Goal: Task Accomplishment & Management: Manage account settings

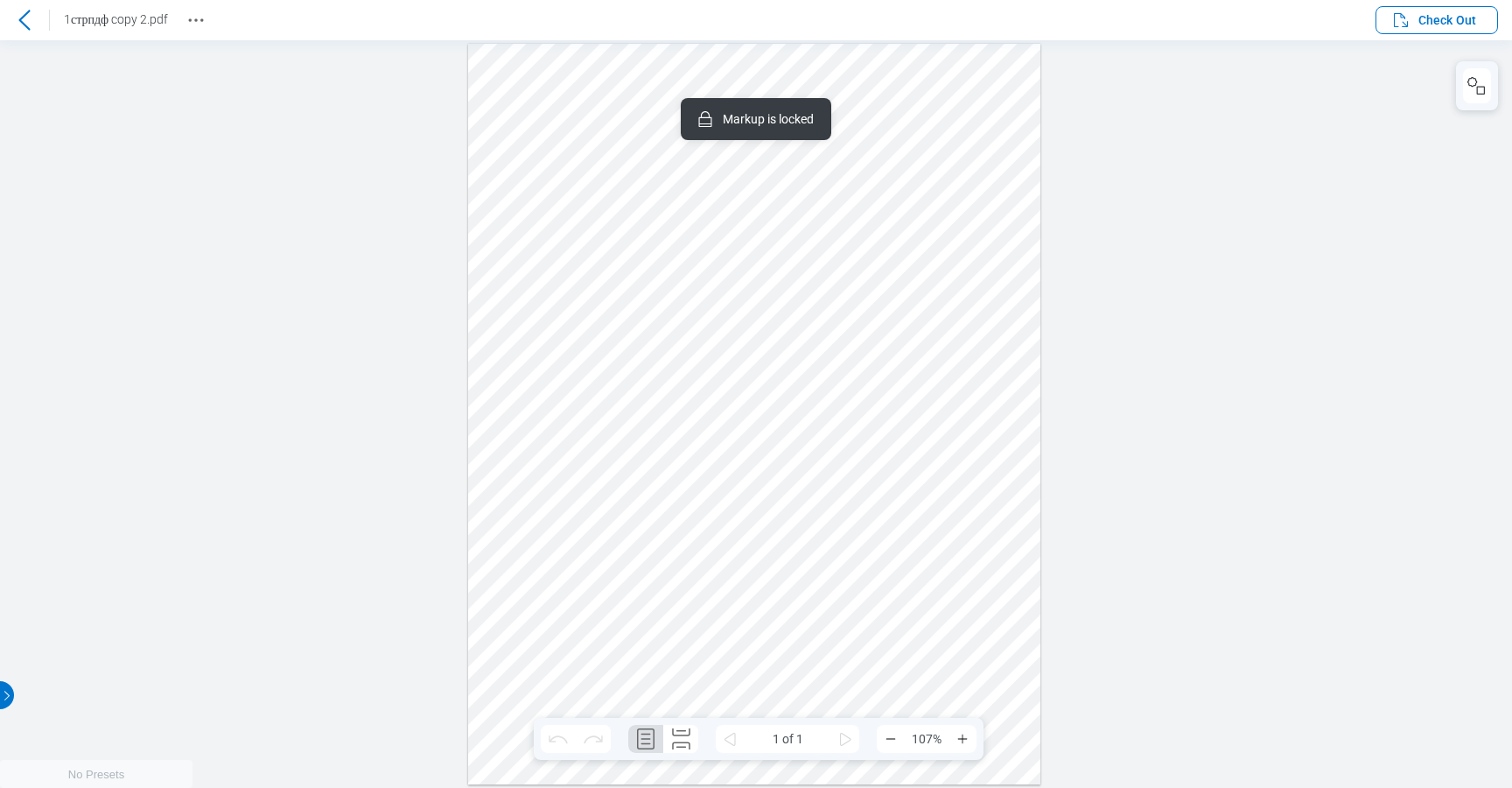
click at [1014, 457] on div at bounding box center [755, 413] width 572 height 741
click at [960, 508] on div at bounding box center [755, 413] width 572 height 741
click at [1004, 400] on div at bounding box center [755, 413] width 572 height 741
click at [21, 29] on icon at bounding box center [24, 20] width 21 height 21
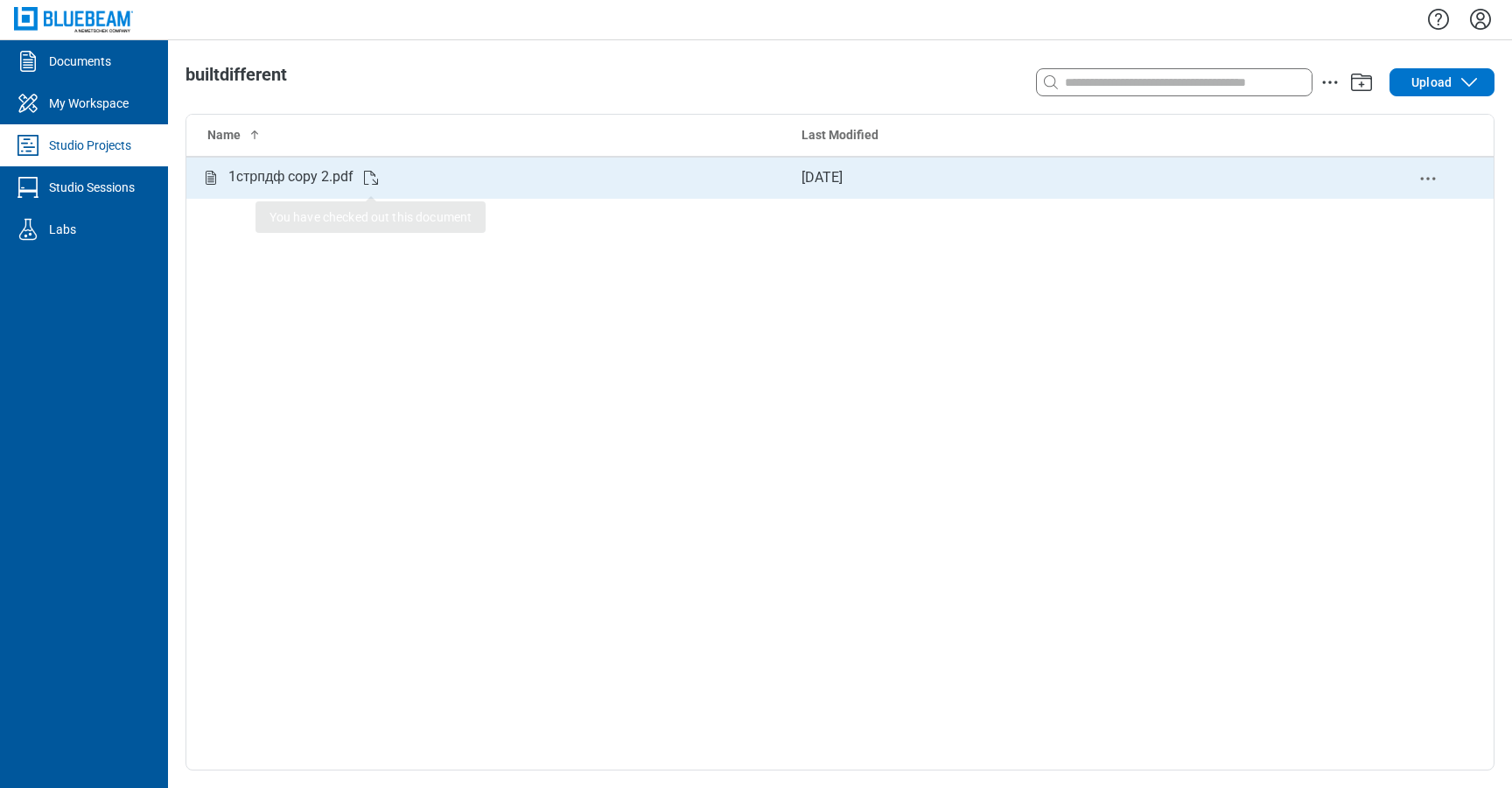
click at [479, 182] on div "1стрпдф copy 2.pdf You have checked out this document" at bounding box center [486, 177] width 573 height 21
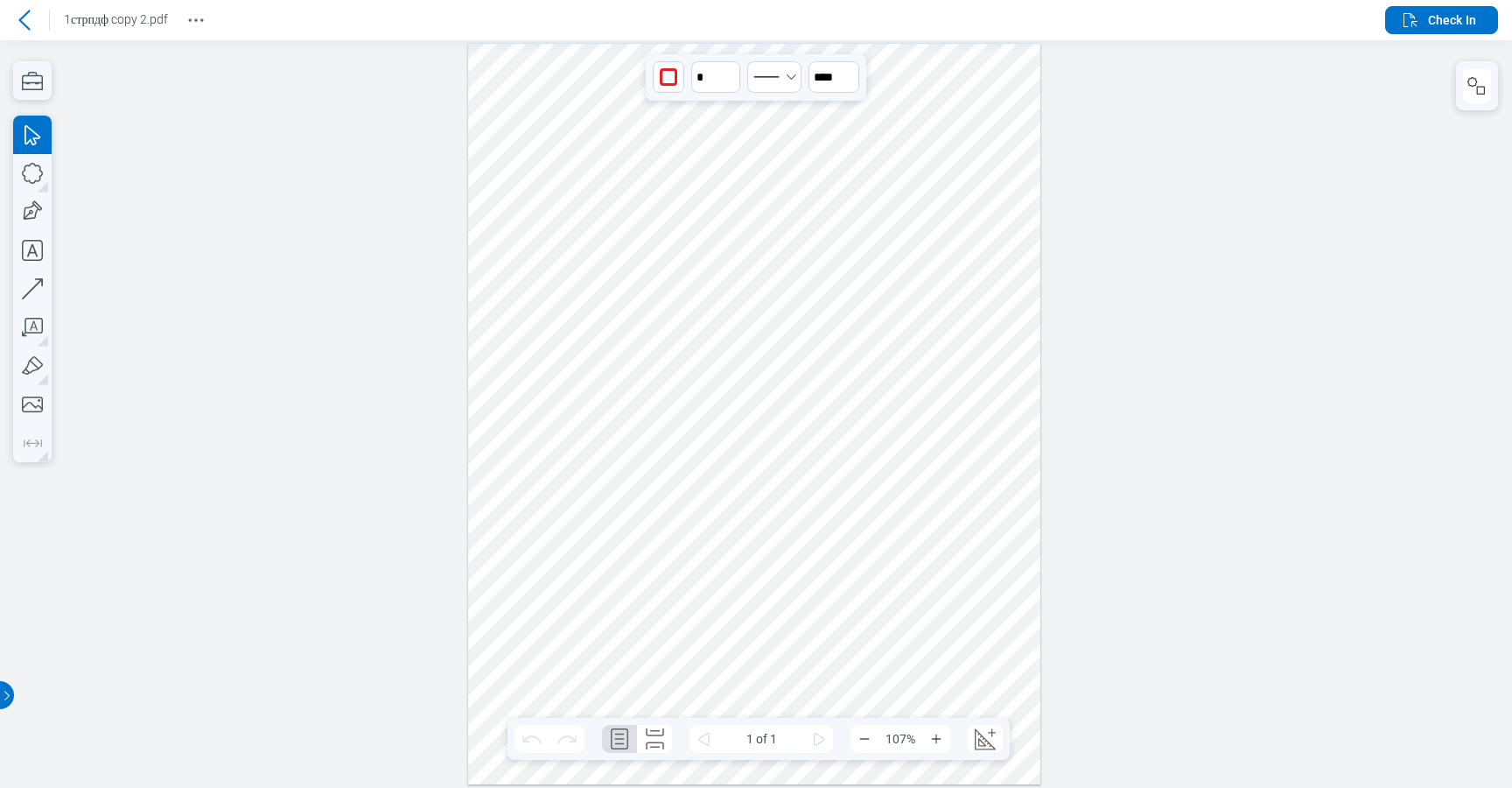
click at [846, 492] on div at bounding box center [755, 413] width 572 height 741
click at [1480, 83] on icon "button" at bounding box center [1476, 85] width 21 height 21
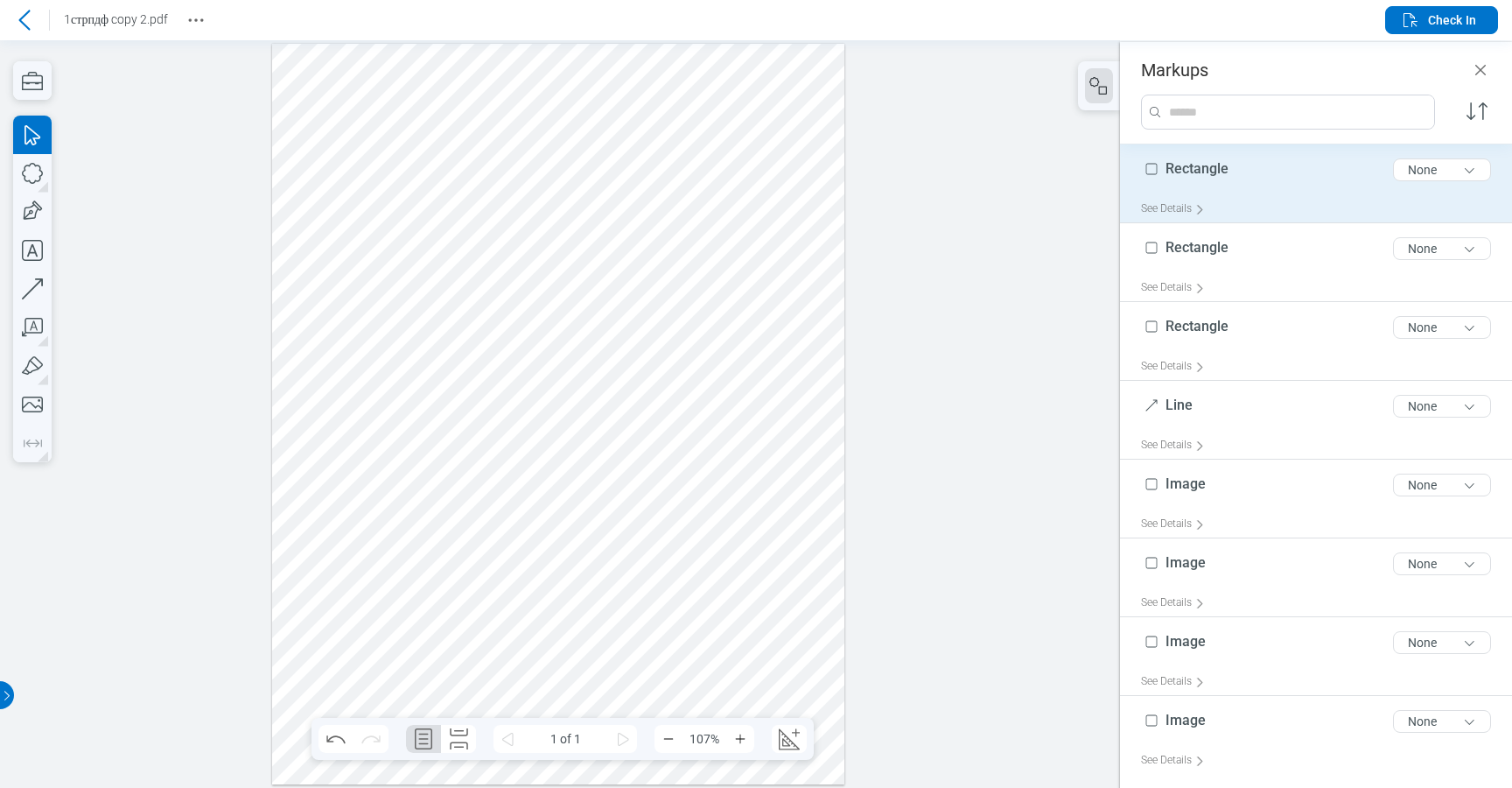
click at [1323, 175] on div "Rectangle 9 of 300 characters None" at bounding box center [1322, 173] width 364 height 44
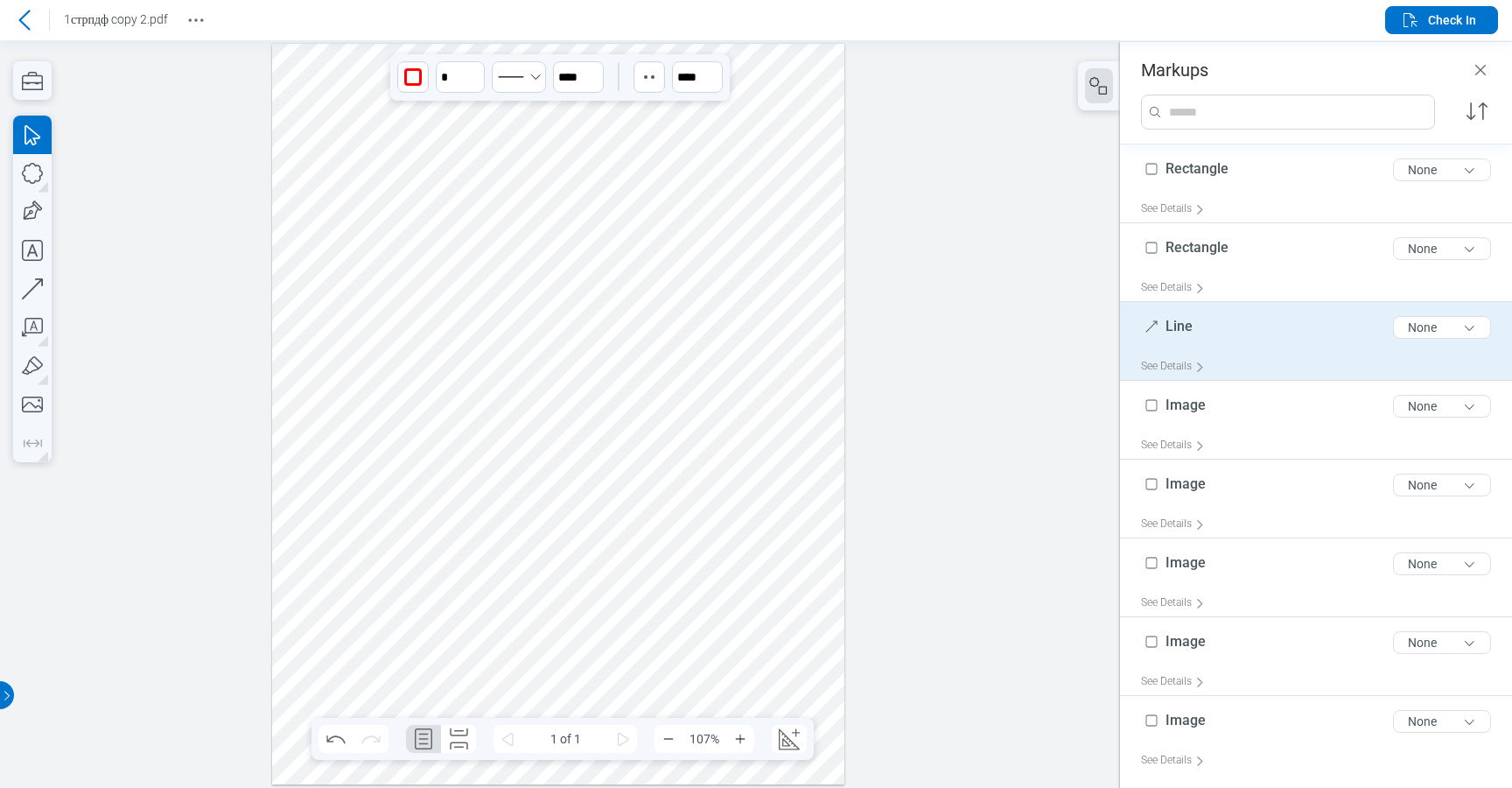
click at [1275, 309] on div "Line 4 of 300 characters None" at bounding box center [1322, 330] width 364 height 44
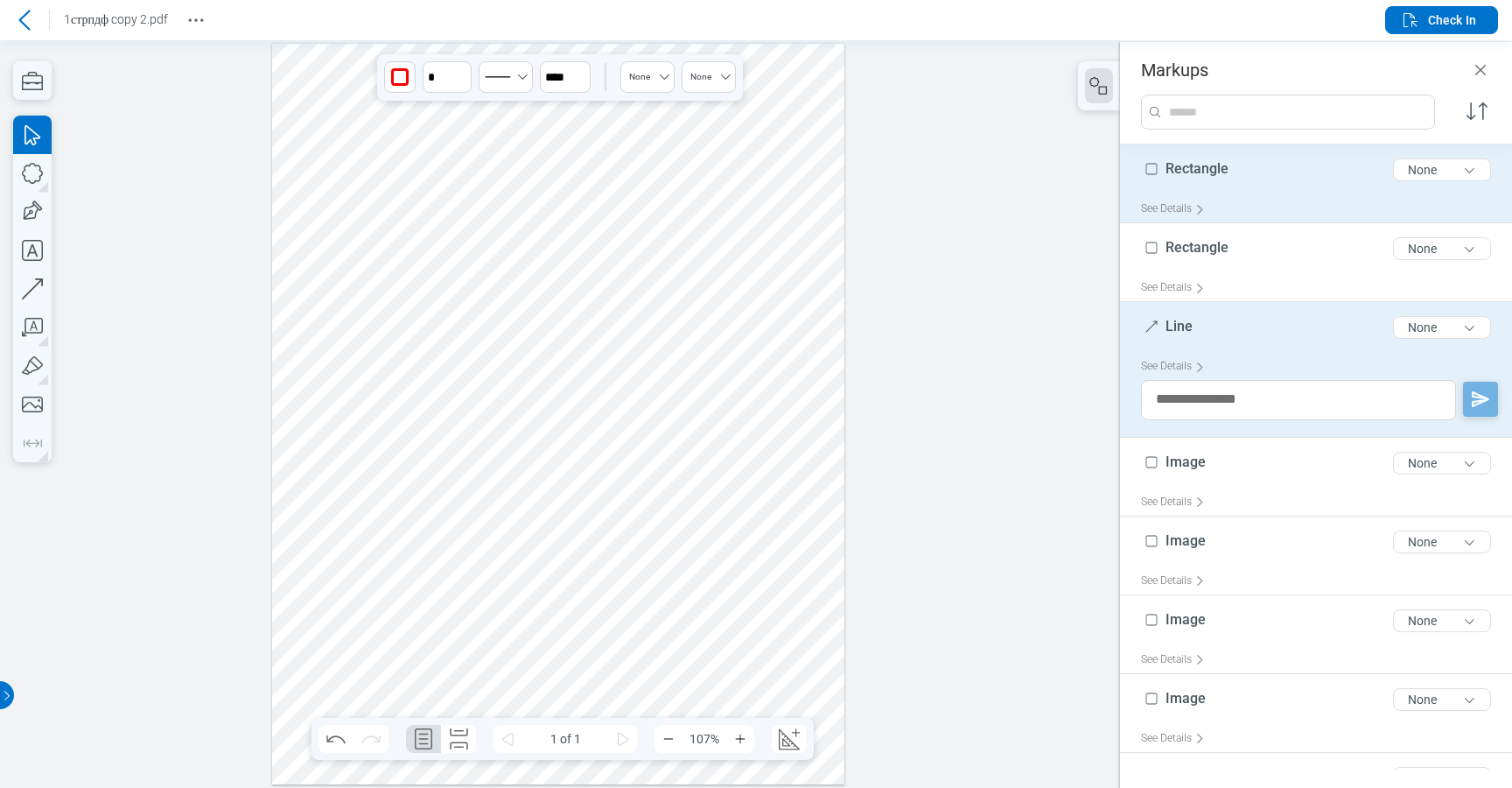
click at [1293, 188] on div "Rectangle 9 of 300 characters None" at bounding box center [1322, 173] width 364 height 44
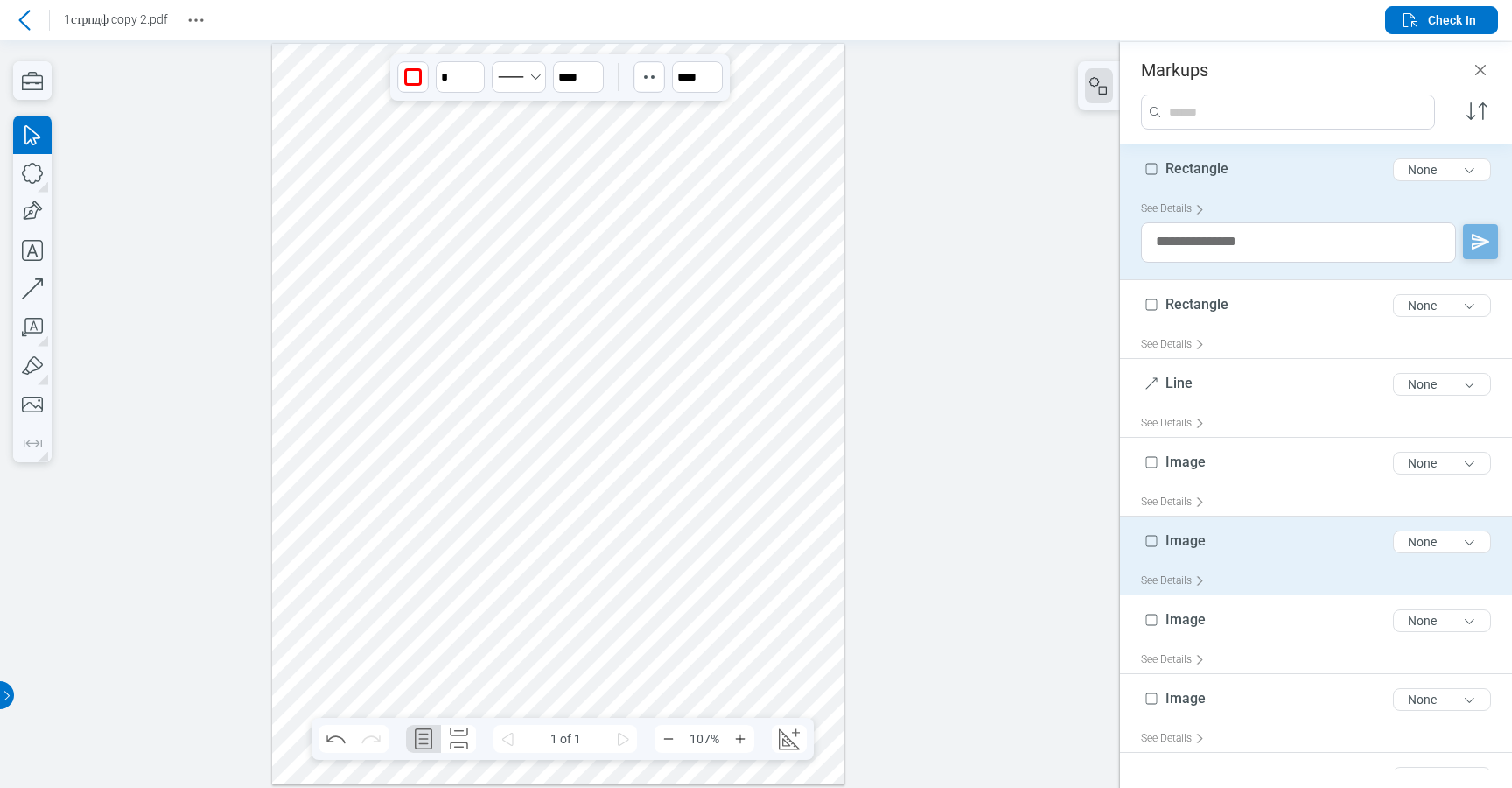
click at [1268, 547] on div "Image 5 of 300 characters None" at bounding box center [1322, 545] width 364 height 44
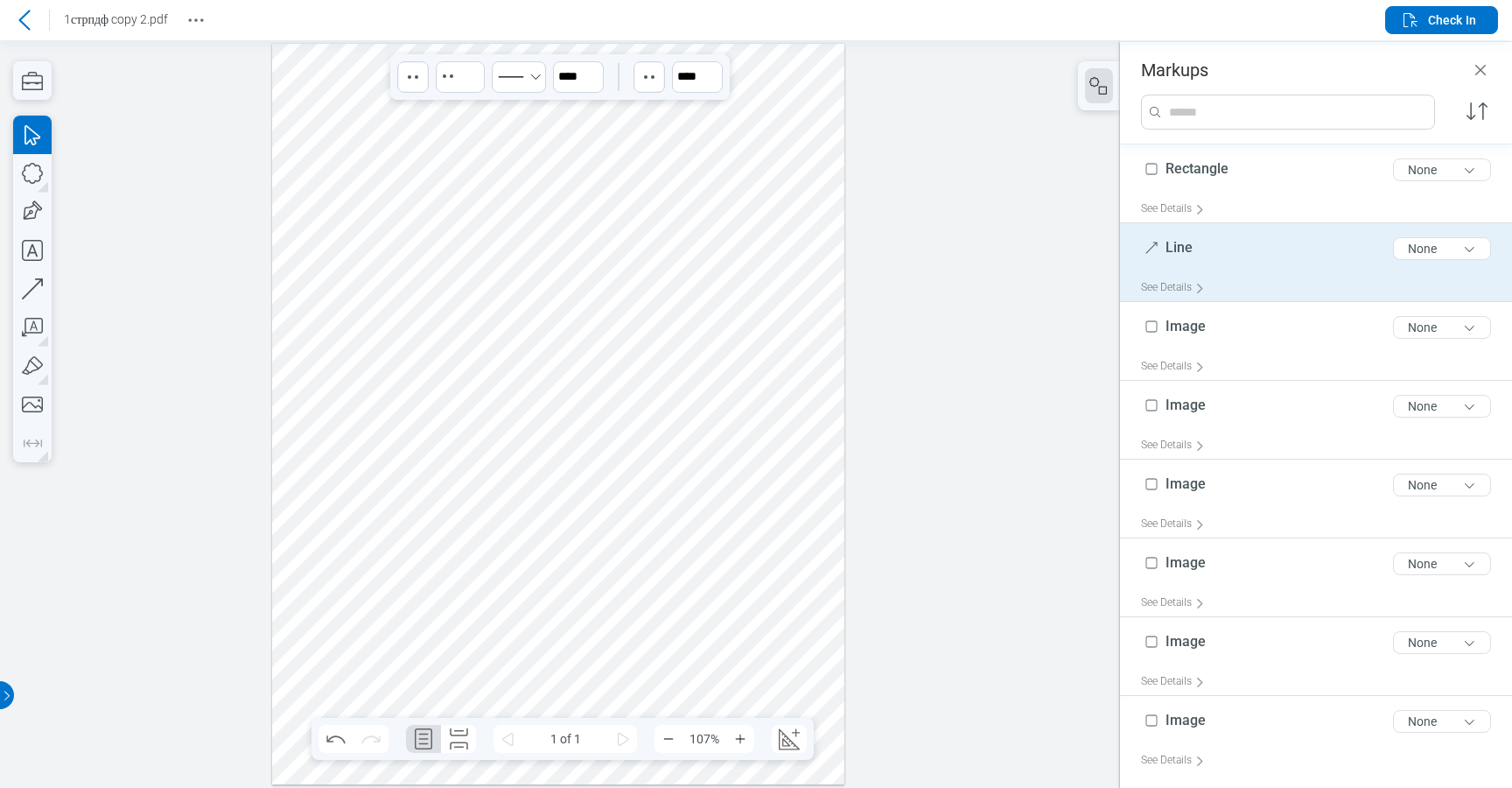
click at [1297, 269] on div "Line 4 of 300 characters None" at bounding box center [1322, 251] width 364 height 44
type input "*"
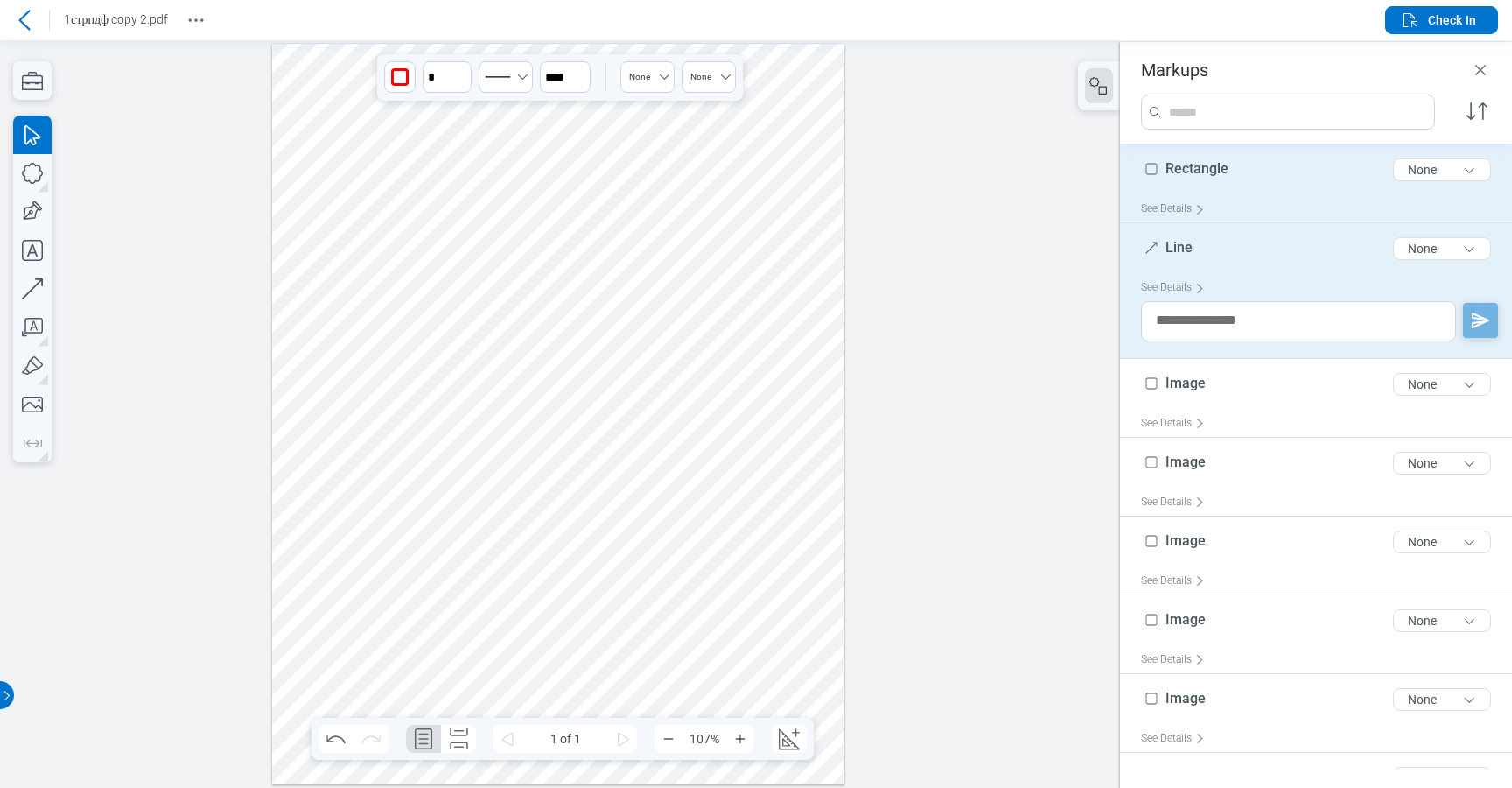
click at [1293, 191] on div "Rectangle 9 of 300 characters None" at bounding box center [1322, 173] width 364 height 44
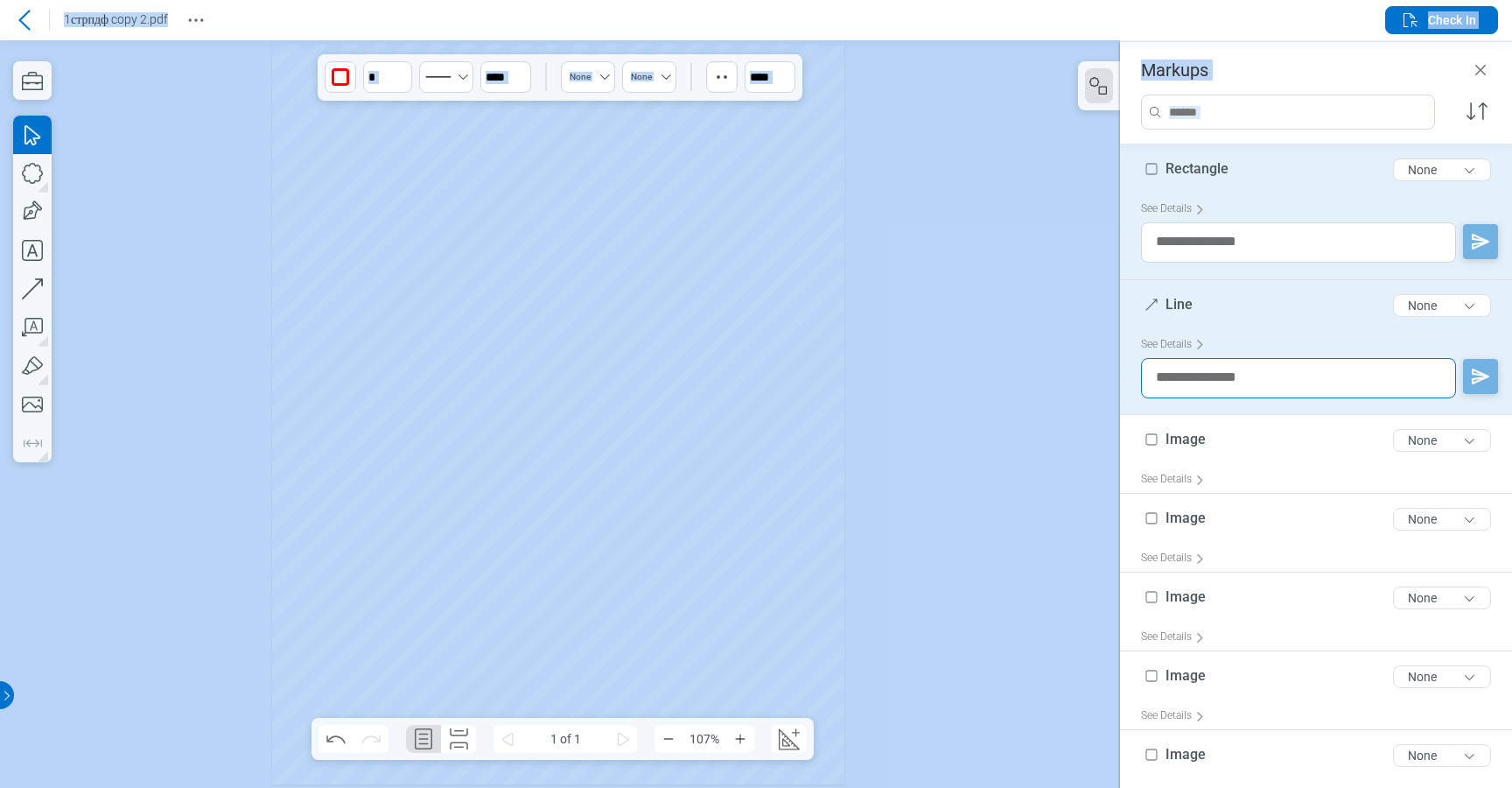
click at [1280, 394] on textarea at bounding box center [1298, 377] width 315 height 40
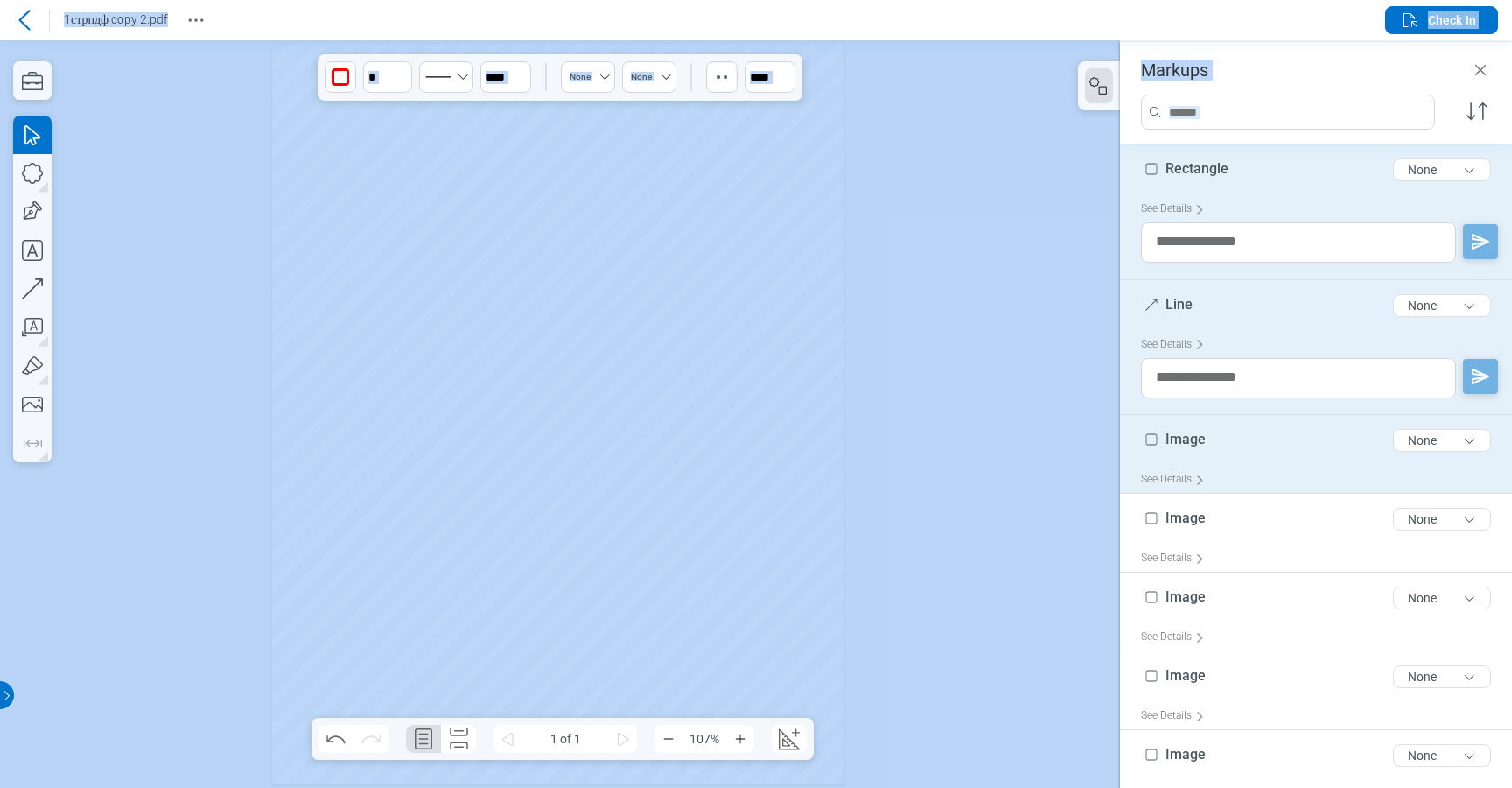
click at [1280, 460] on div "Image 5 of 300 characters None" at bounding box center [1322, 444] width 364 height 44
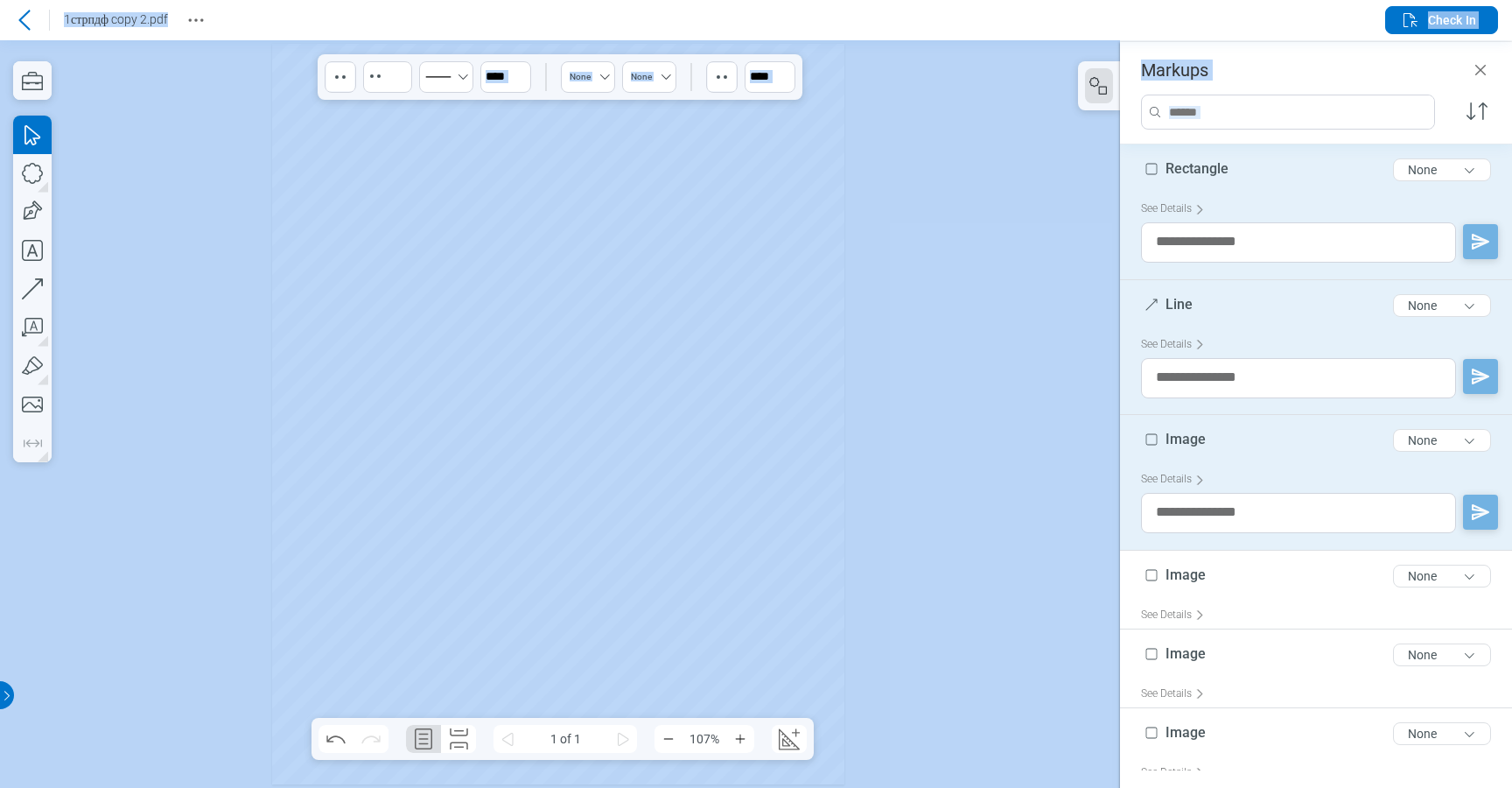
click at [1280, 537] on div at bounding box center [1322, 521] width 364 height 57
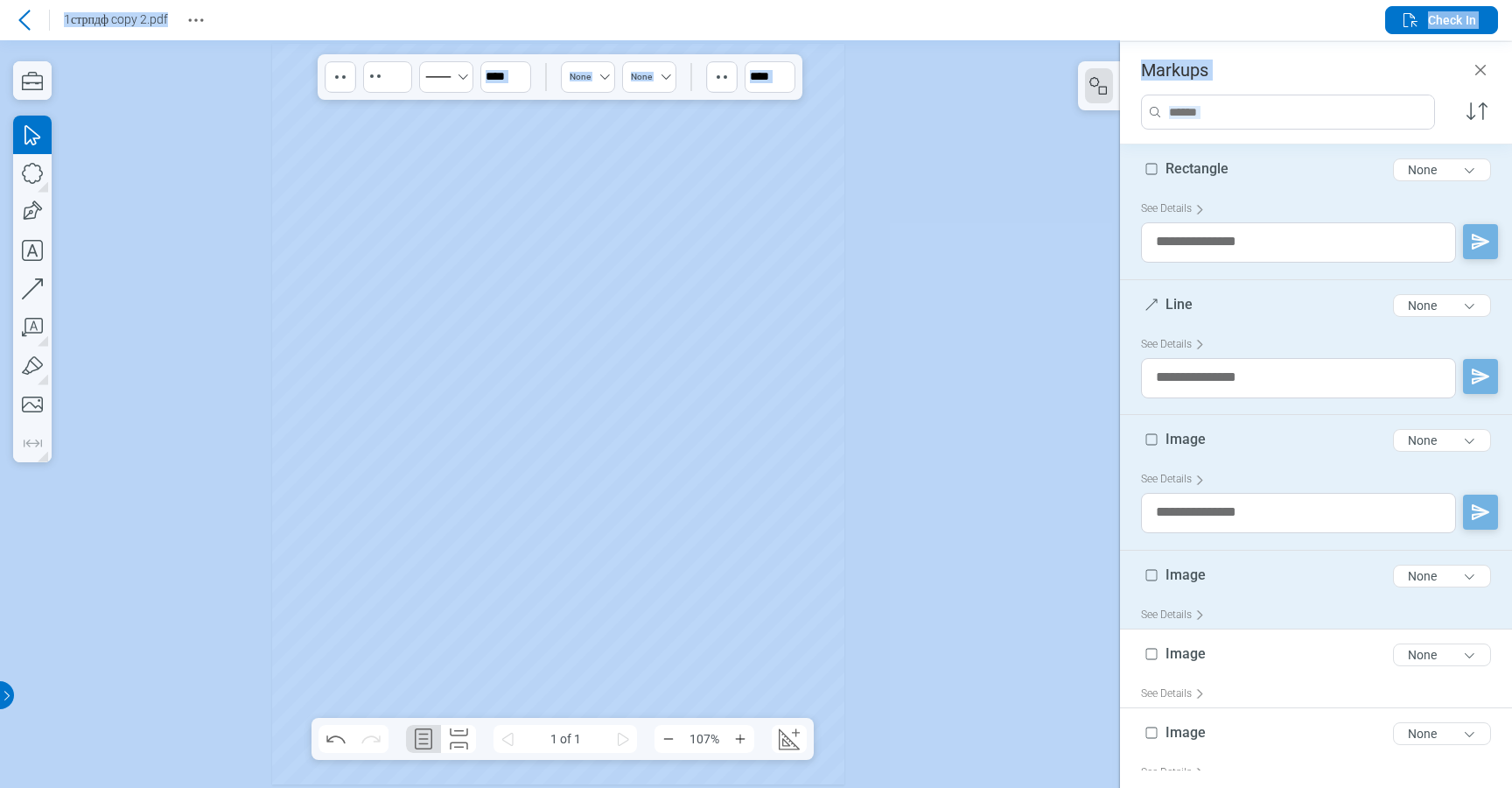
type input "*"
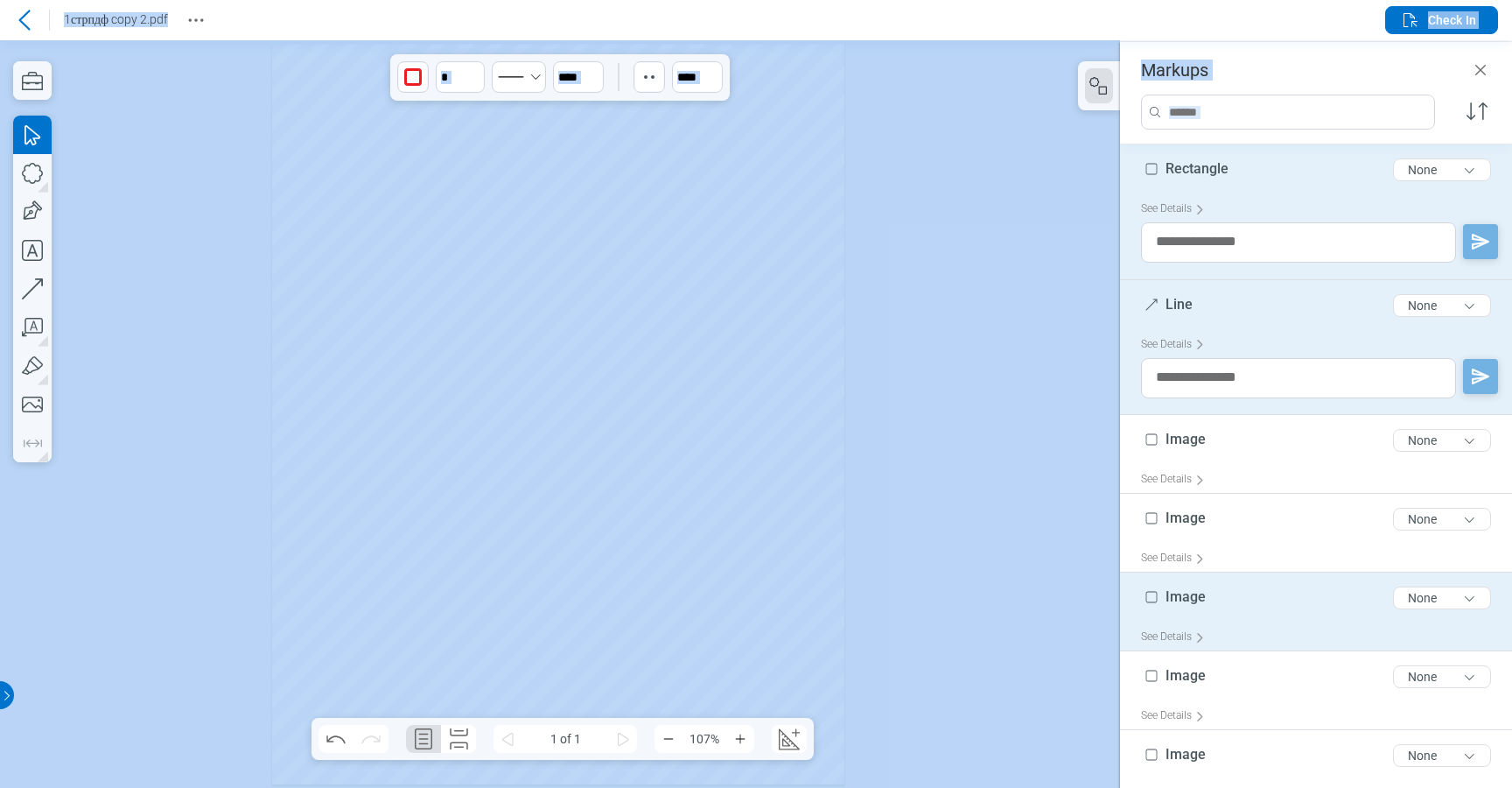
click at [1280, 580] on div "Image 5 of 300 characters None" at bounding box center [1322, 601] width 364 height 44
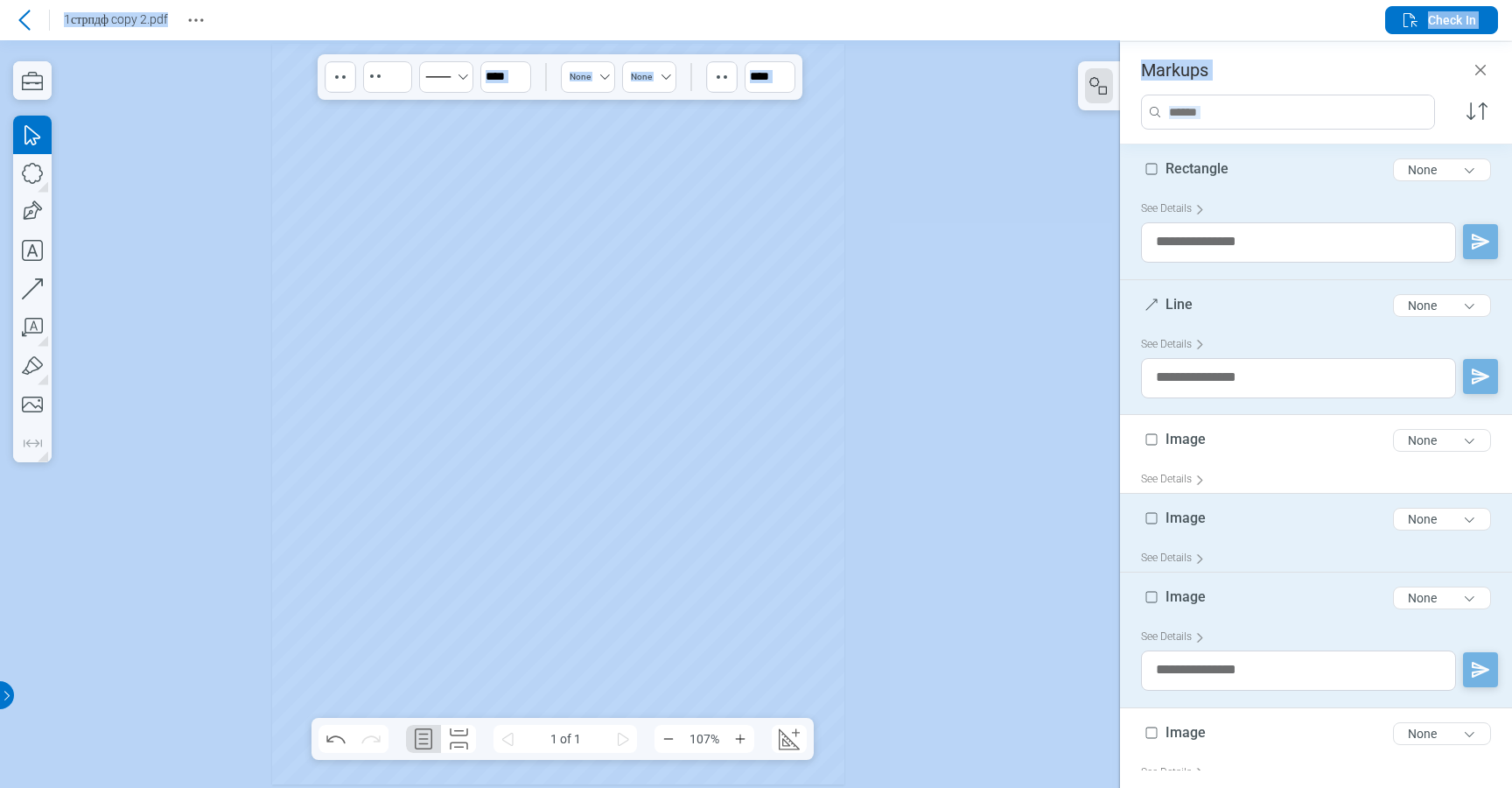
click at [1260, 495] on div "Image 5 of 300 characters None See Details" at bounding box center [1316, 533] width 392 height 79
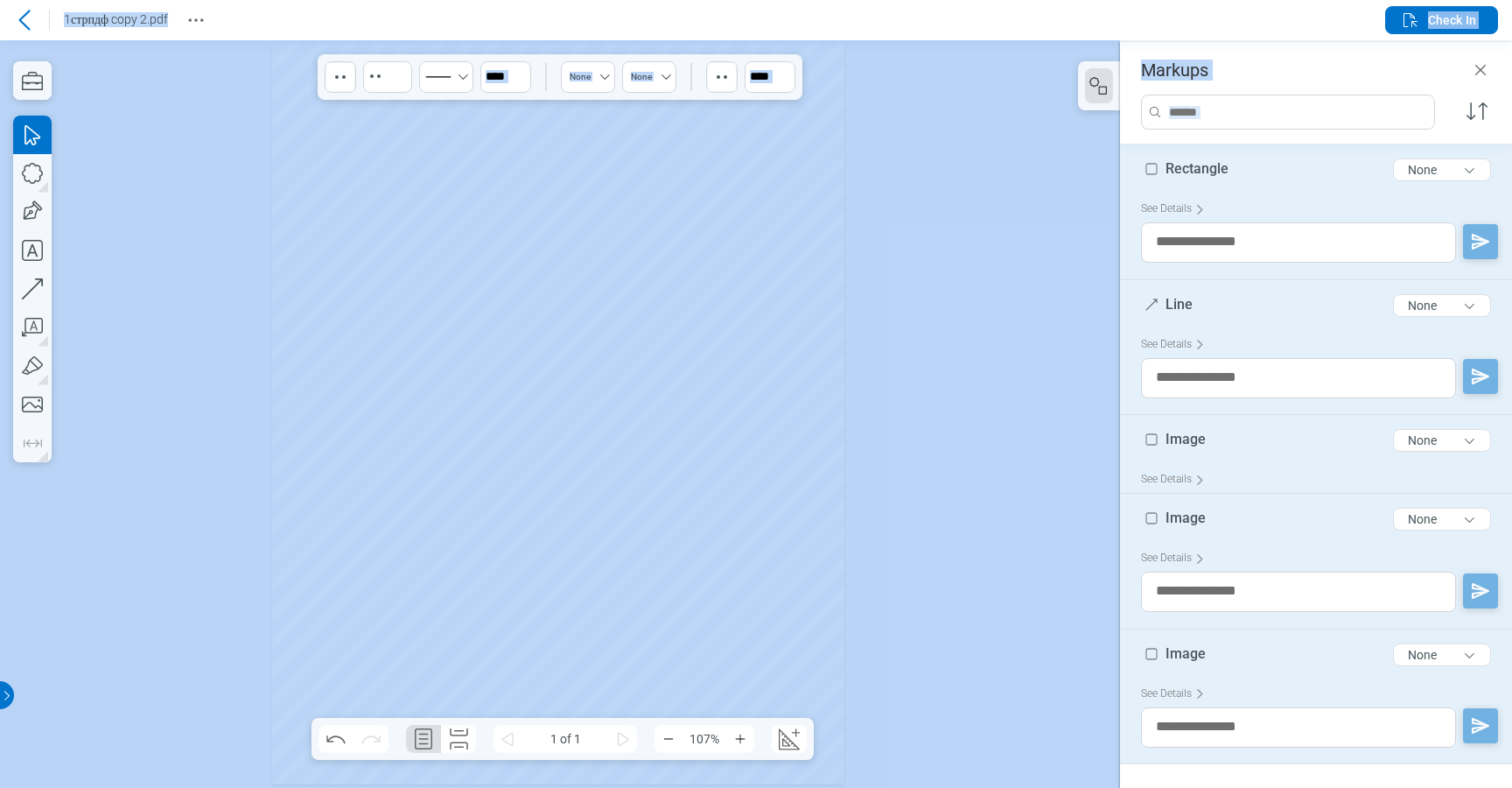
click at [1260, 449] on div "Image 5 of 300 characters None" at bounding box center [1322, 444] width 364 height 44
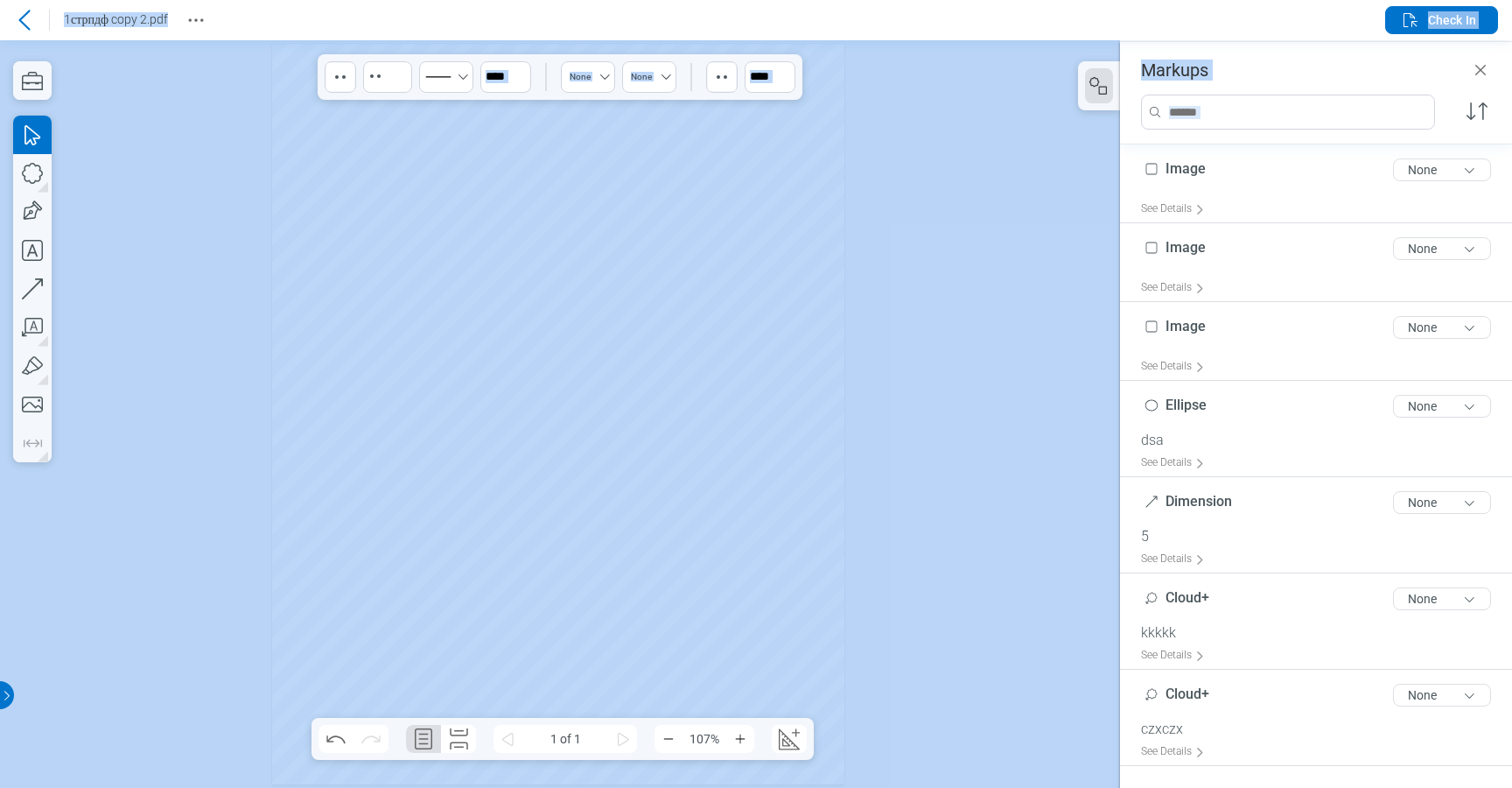
click at [1260, 449] on div "See Details" at bounding box center [1322, 462] width 364 height 27
type input "*"
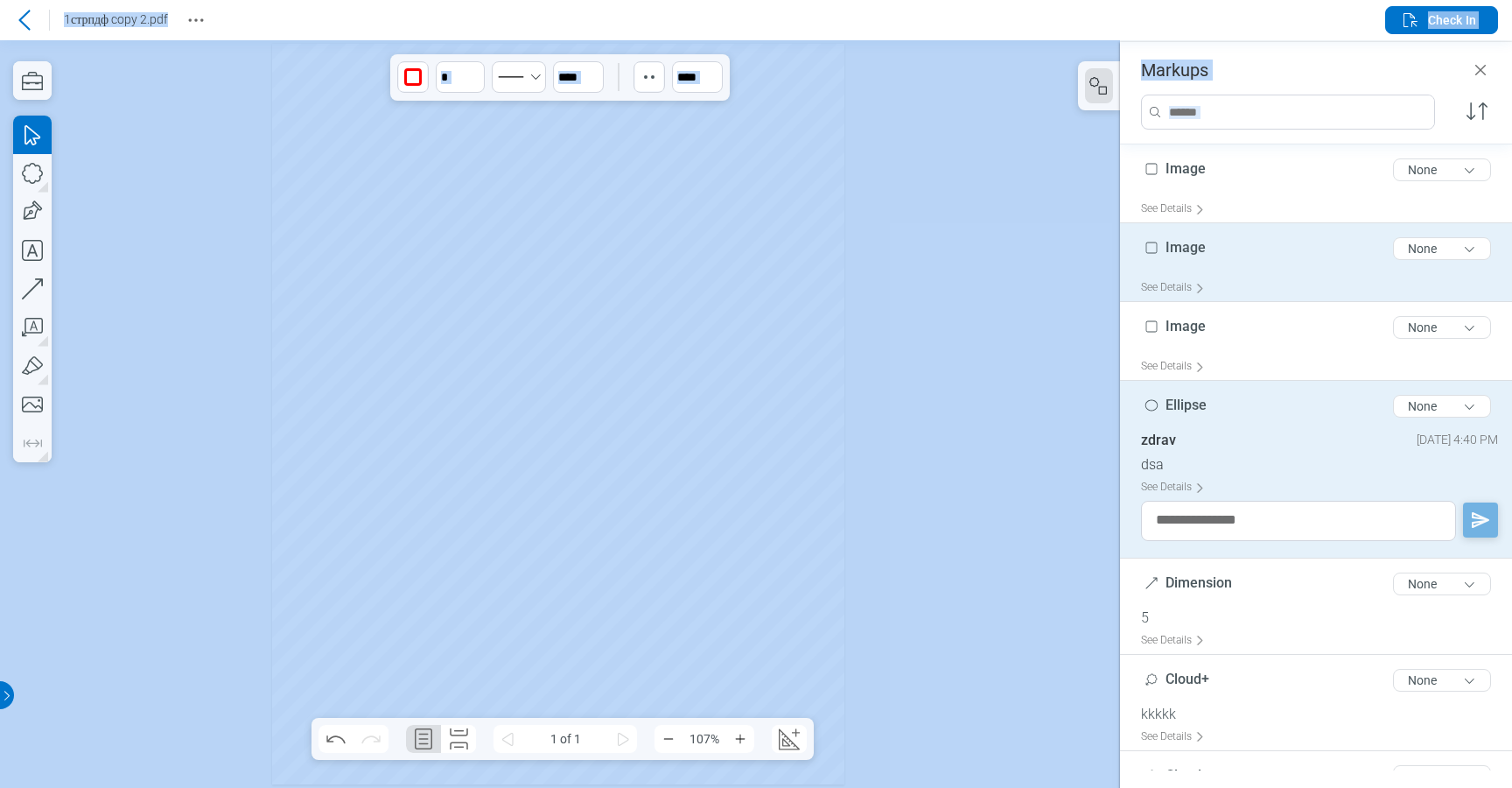
click at [1260, 295] on div "See Details" at bounding box center [1322, 287] width 364 height 27
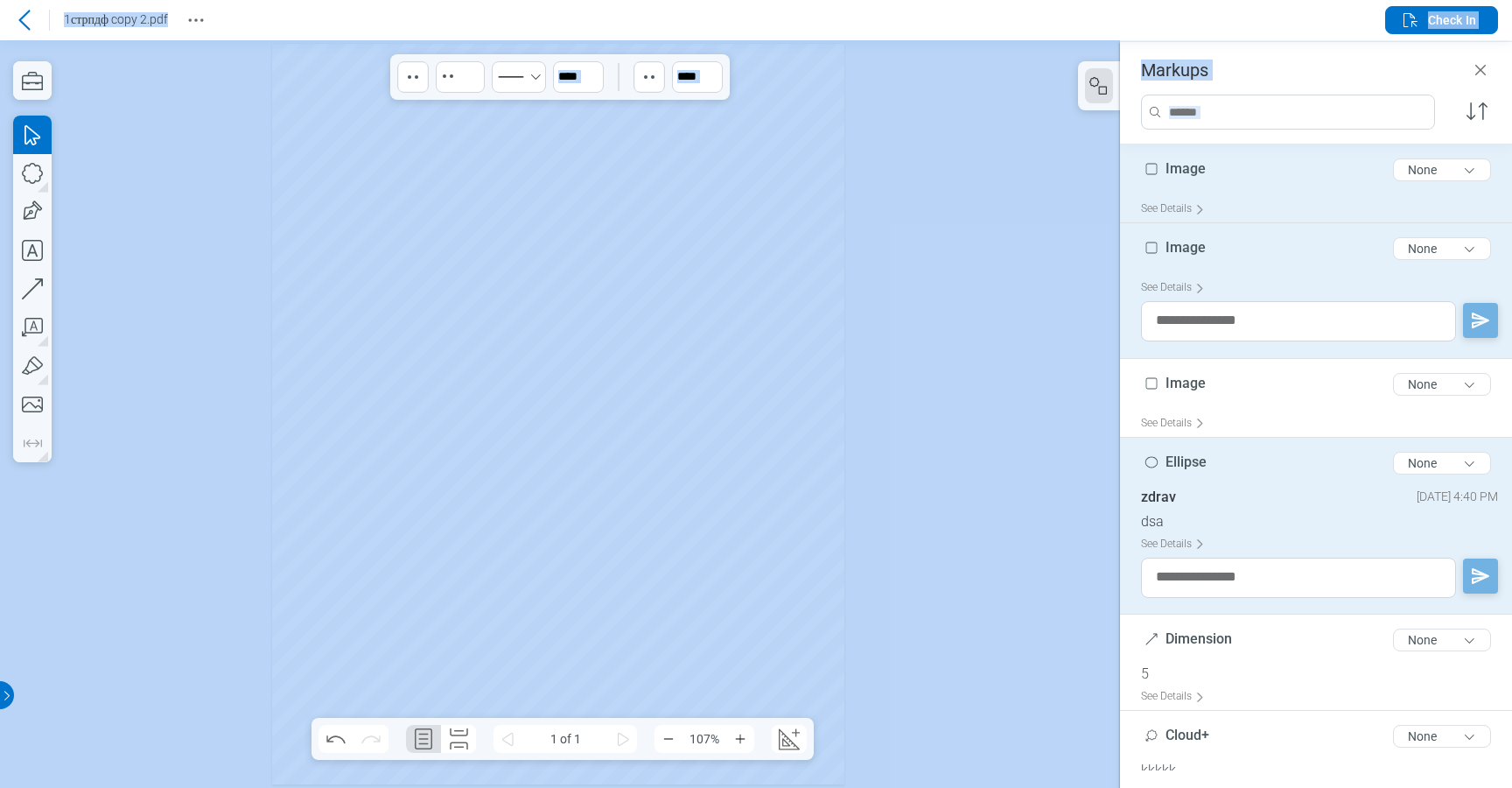
click at [1265, 174] on div "Image 5 of 300 characters None" at bounding box center [1322, 173] width 364 height 44
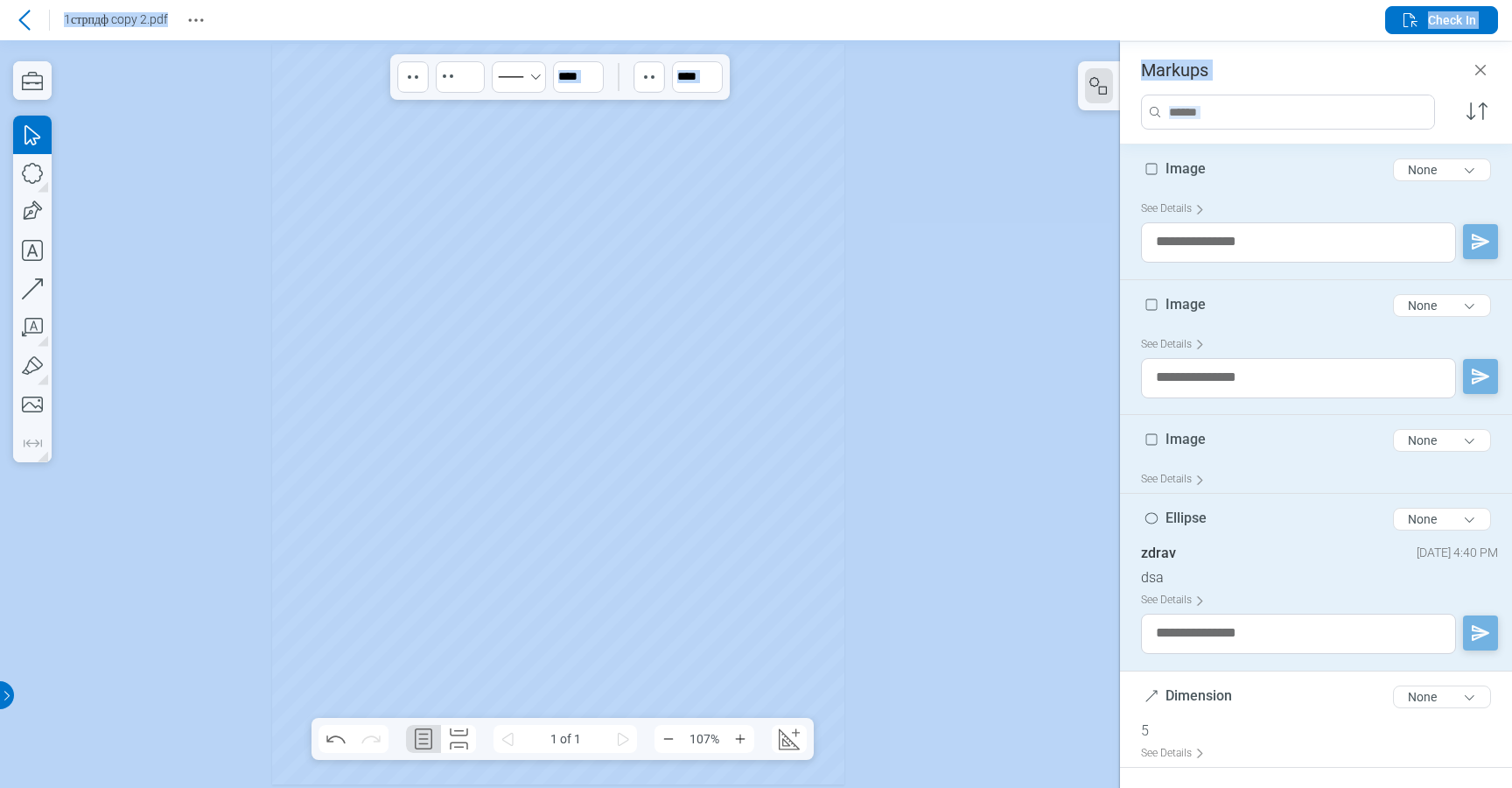
click at [1216, 436] on div "Image 5 of 300 characters None" at bounding box center [1322, 444] width 364 height 44
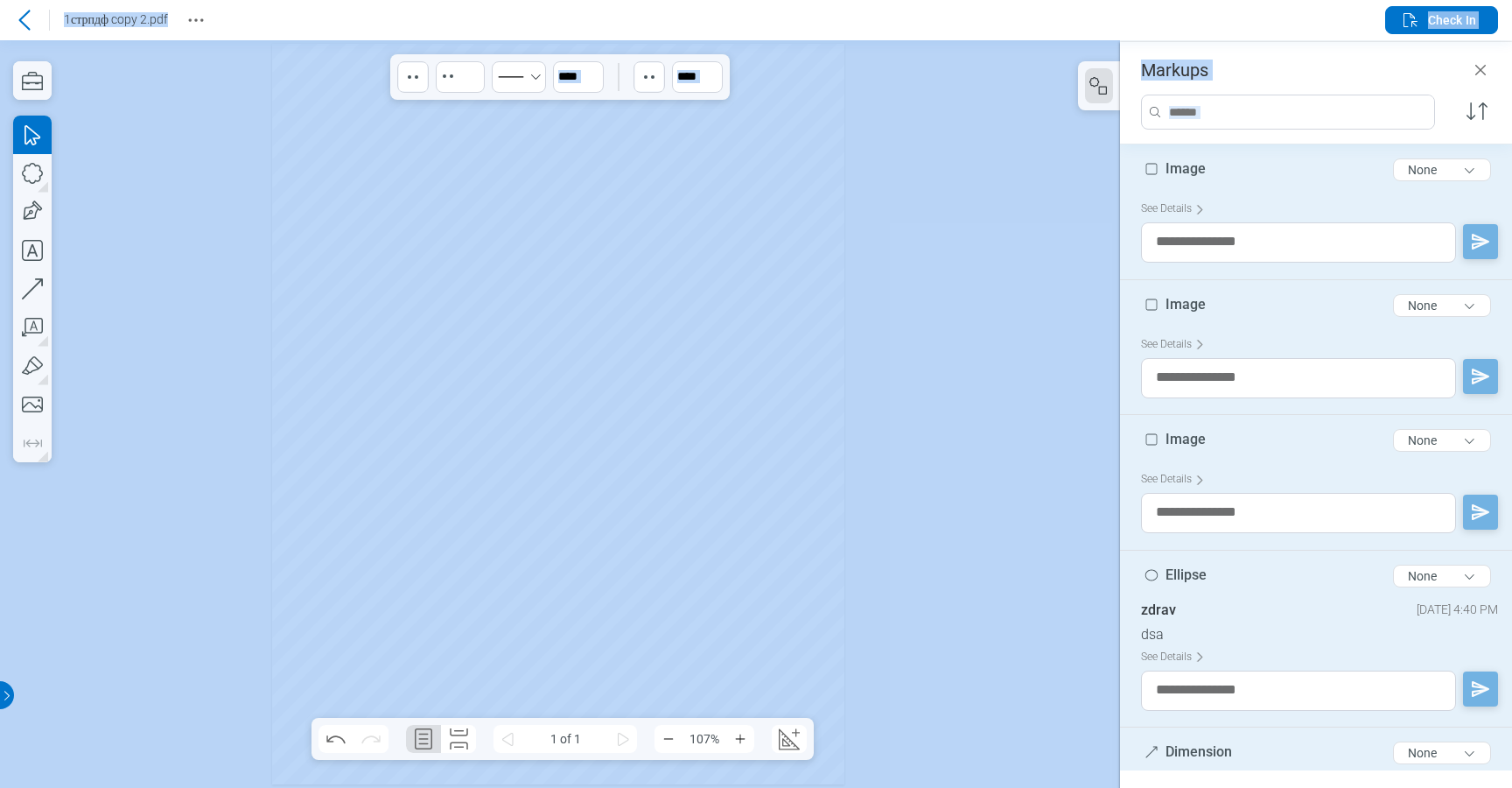
click at [1209, 745] on span "Dimension" at bounding box center [1199, 751] width 66 height 17
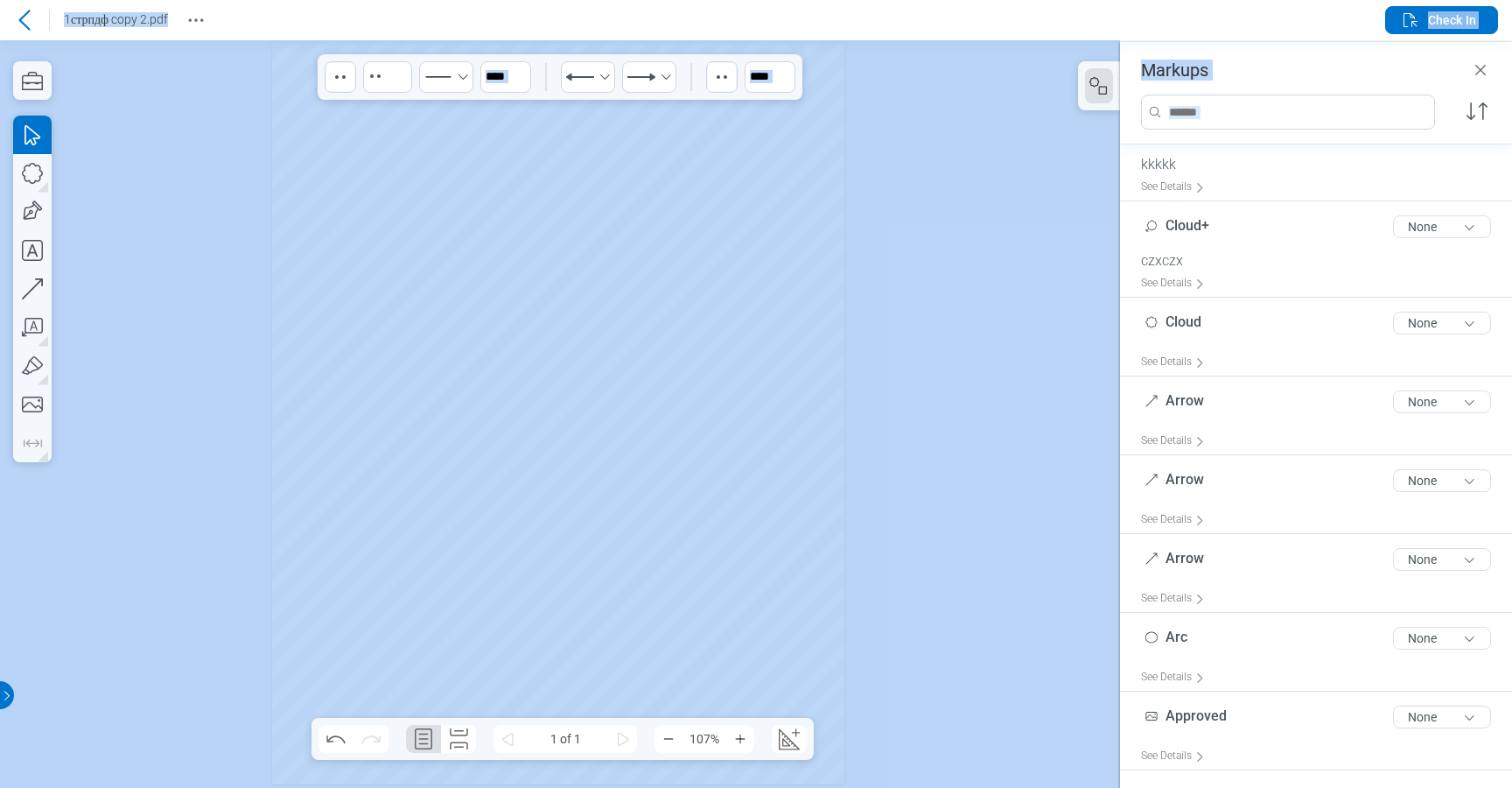
scroll to position [36, 0]
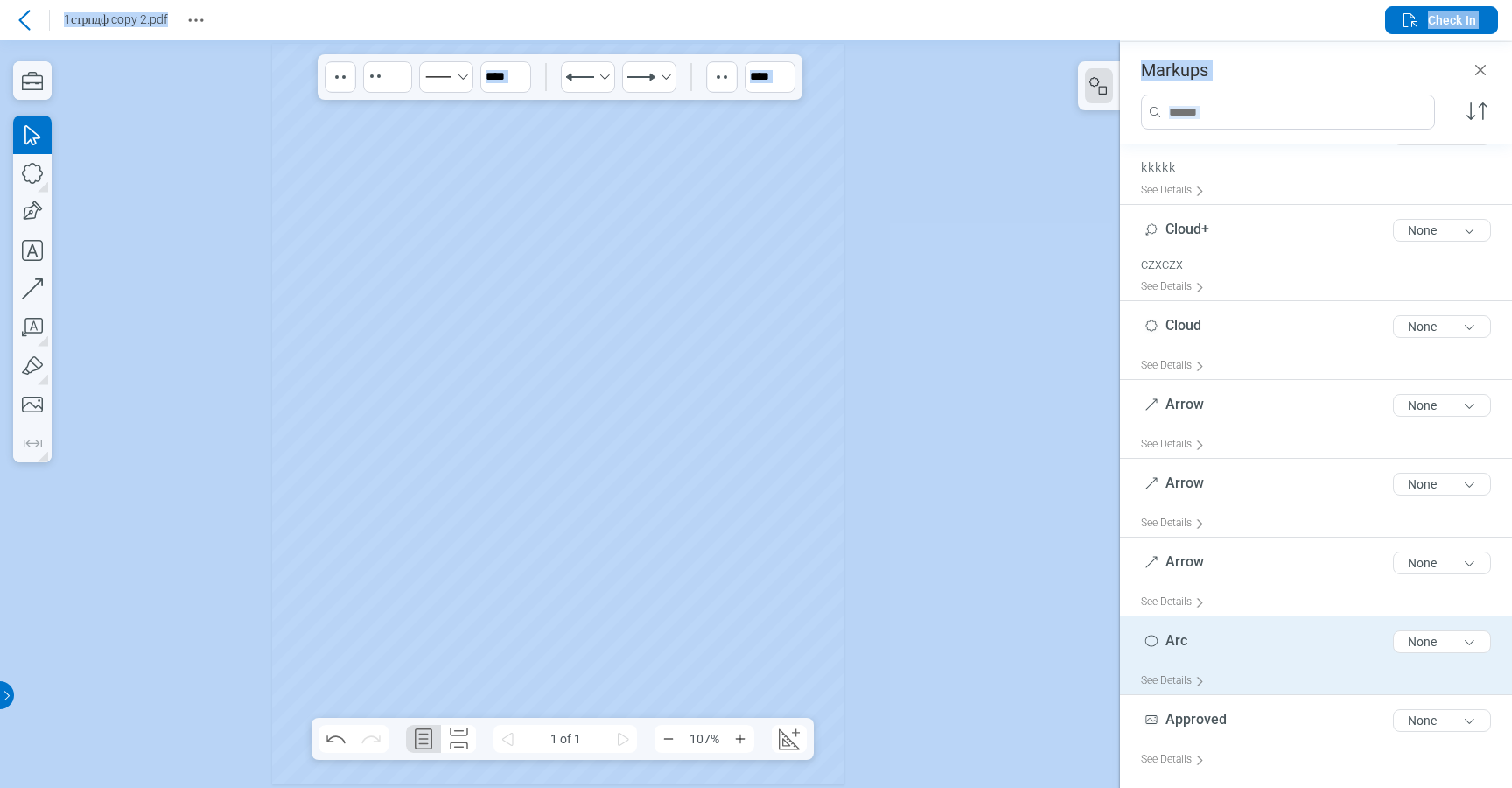
click at [1216, 675] on div "See Details" at bounding box center [1322, 681] width 364 height 27
type input "*"
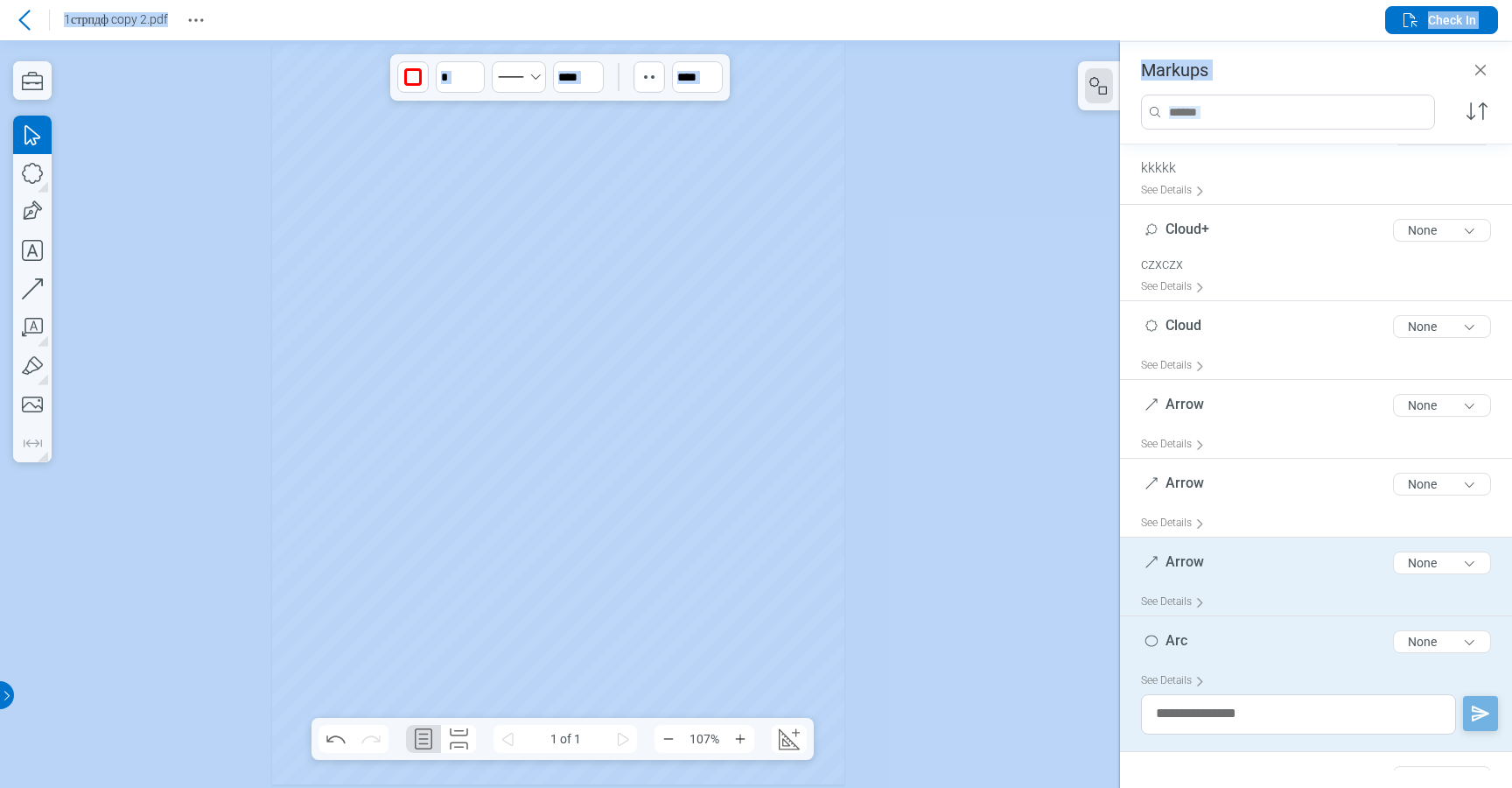
click at [1219, 540] on div "Arrow 5 of 300 characters None See Details" at bounding box center [1316, 577] width 392 height 79
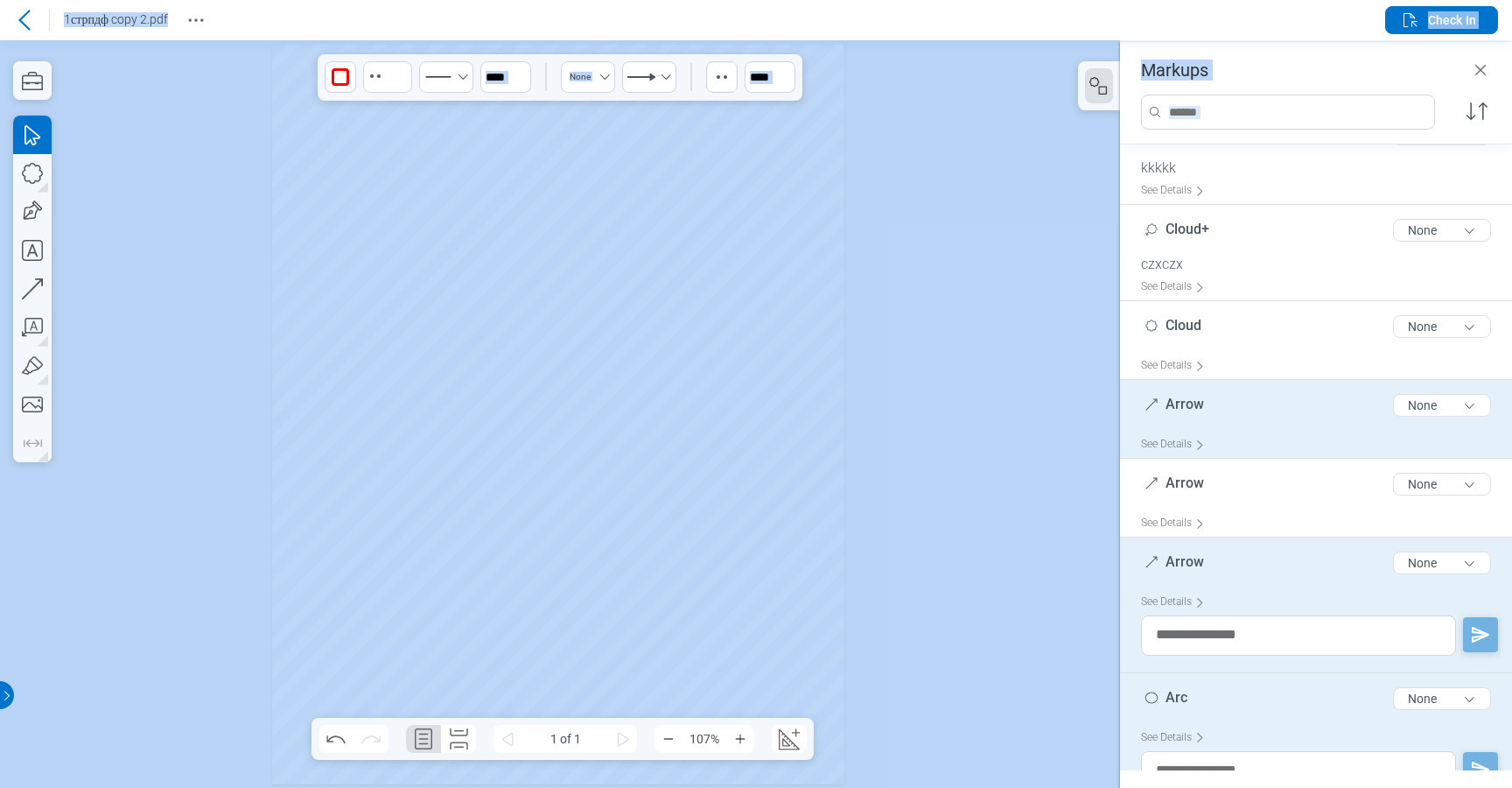
click at [1236, 451] on div "See Details" at bounding box center [1322, 444] width 364 height 27
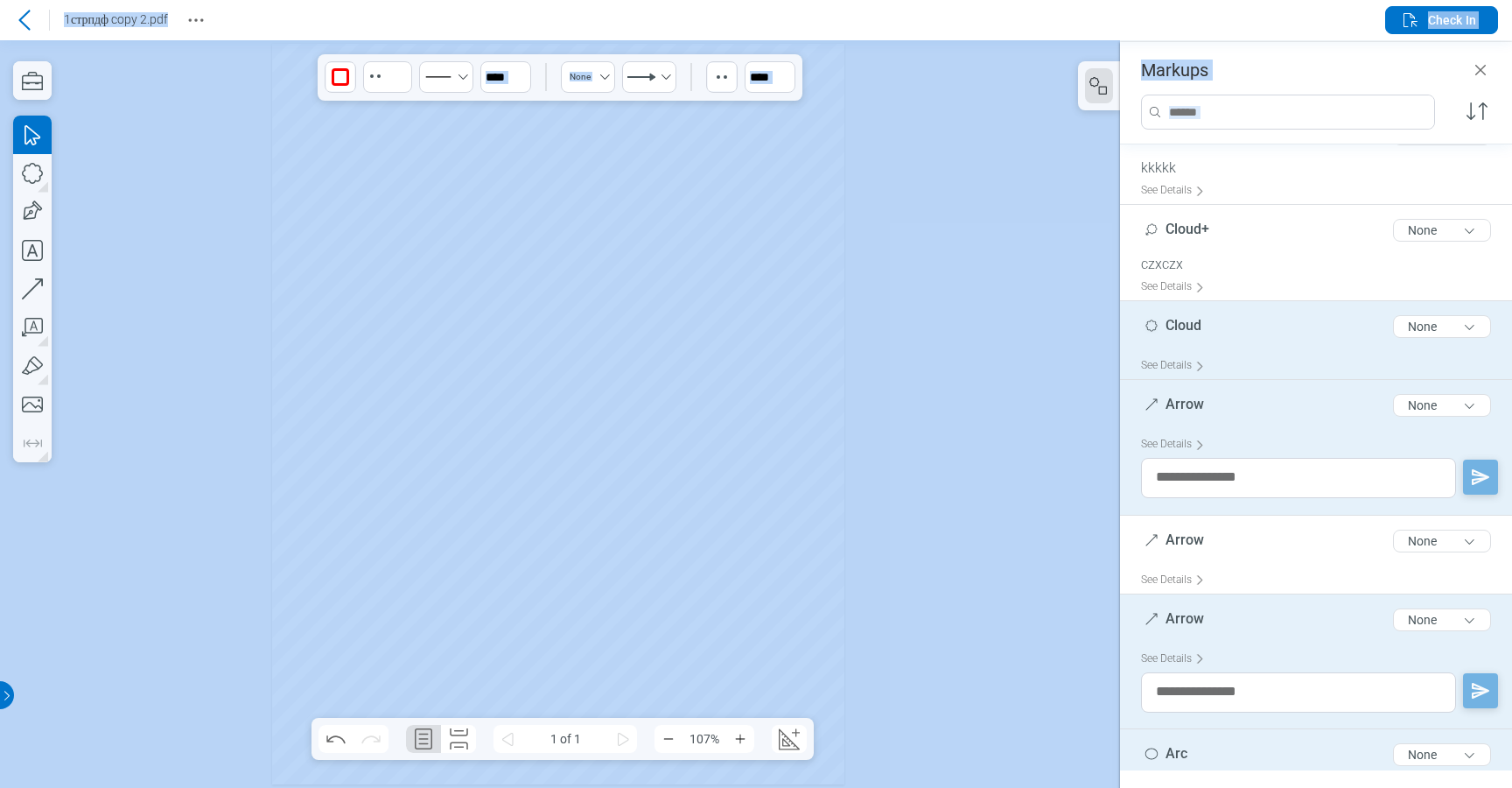
click at [1263, 338] on div "Cloud 5 of 300 characters None" at bounding box center [1322, 329] width 364 height 44
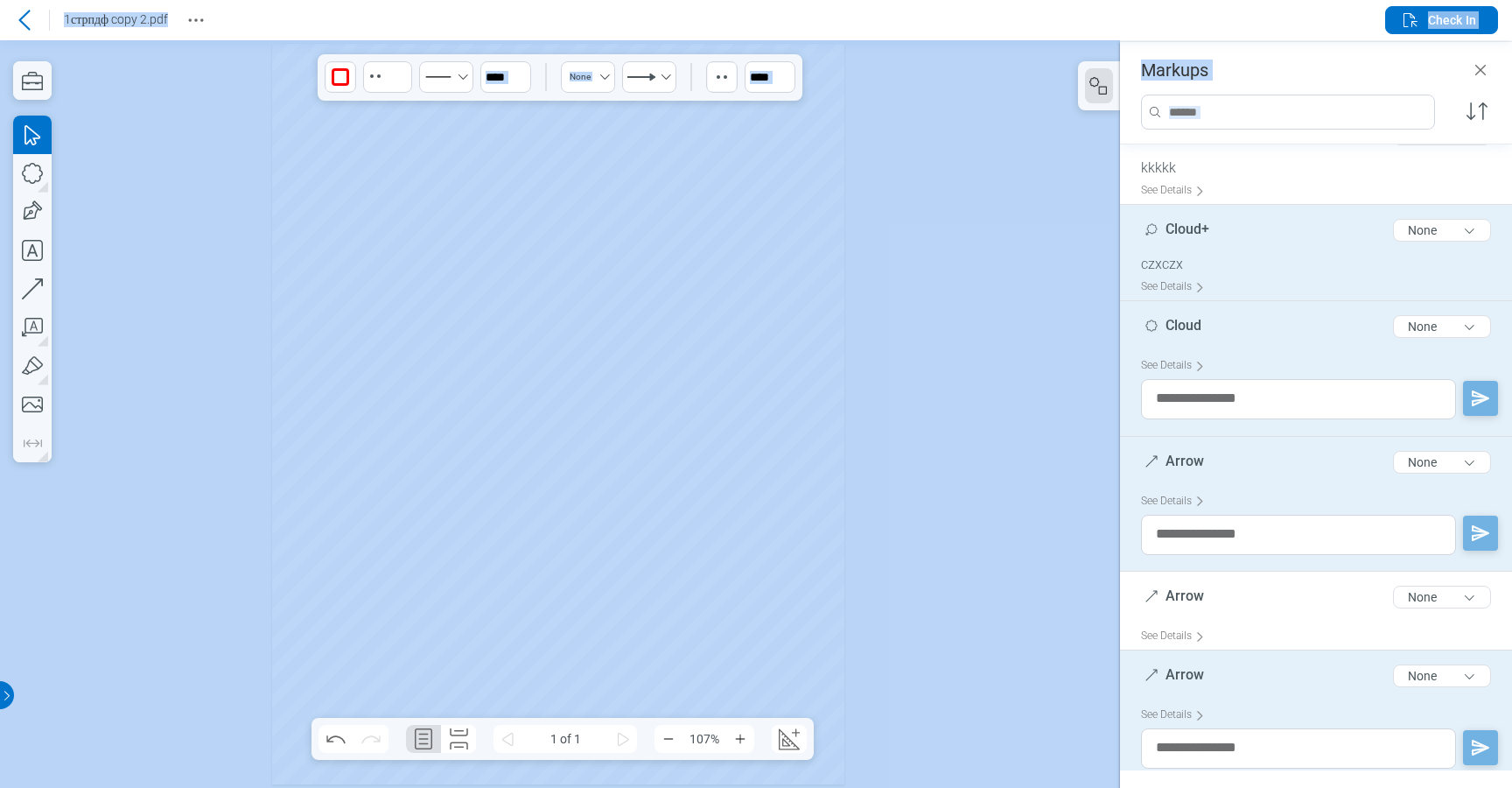
click at [1261, 245] on div "Cloud+ 6 of 300 characters None" at bounding box center [1322, 233] width 364 height 44
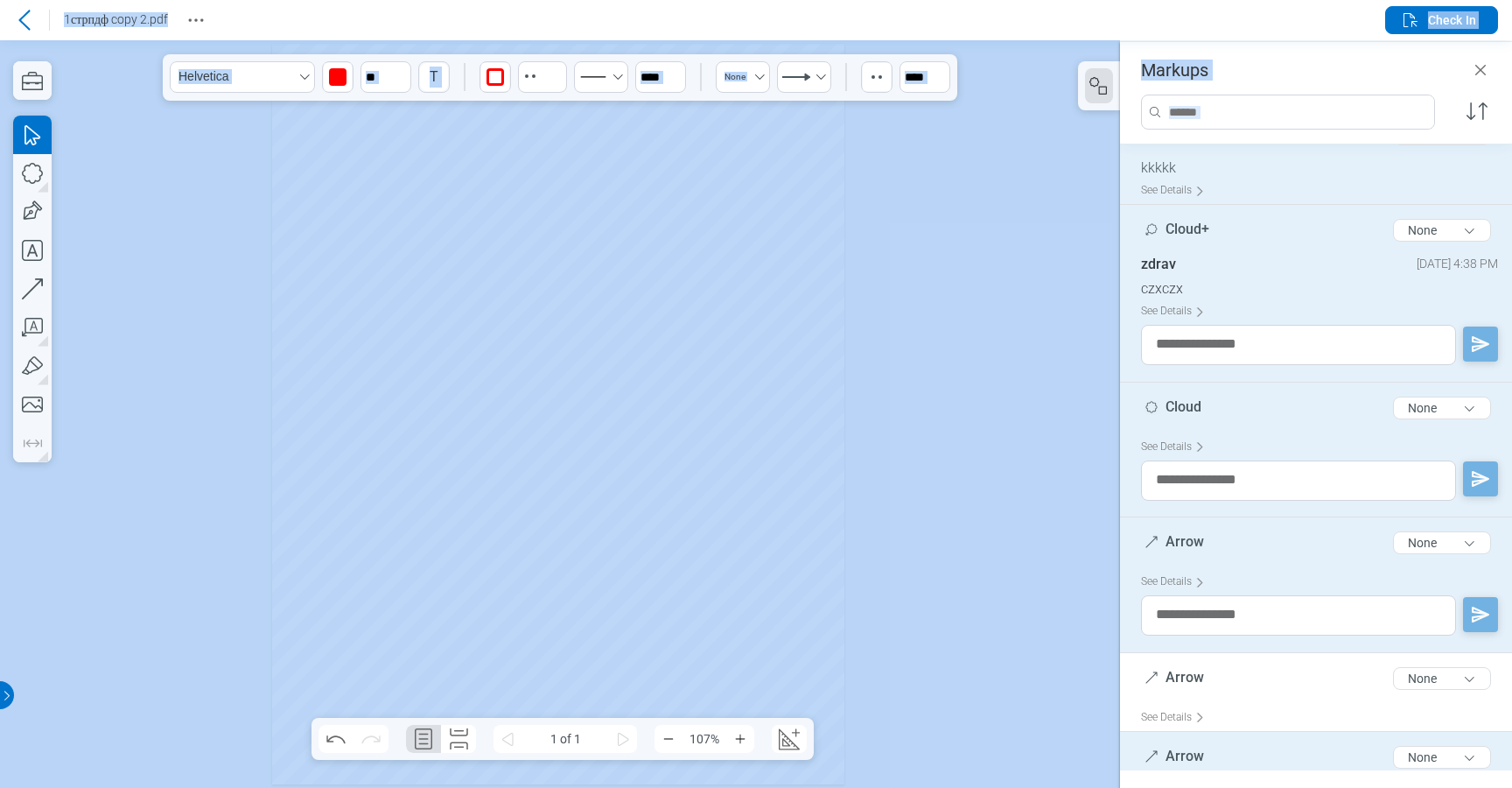
click at [1253, 179] on div "See Details" at bounding box center [1322, 191] width 364 height 27
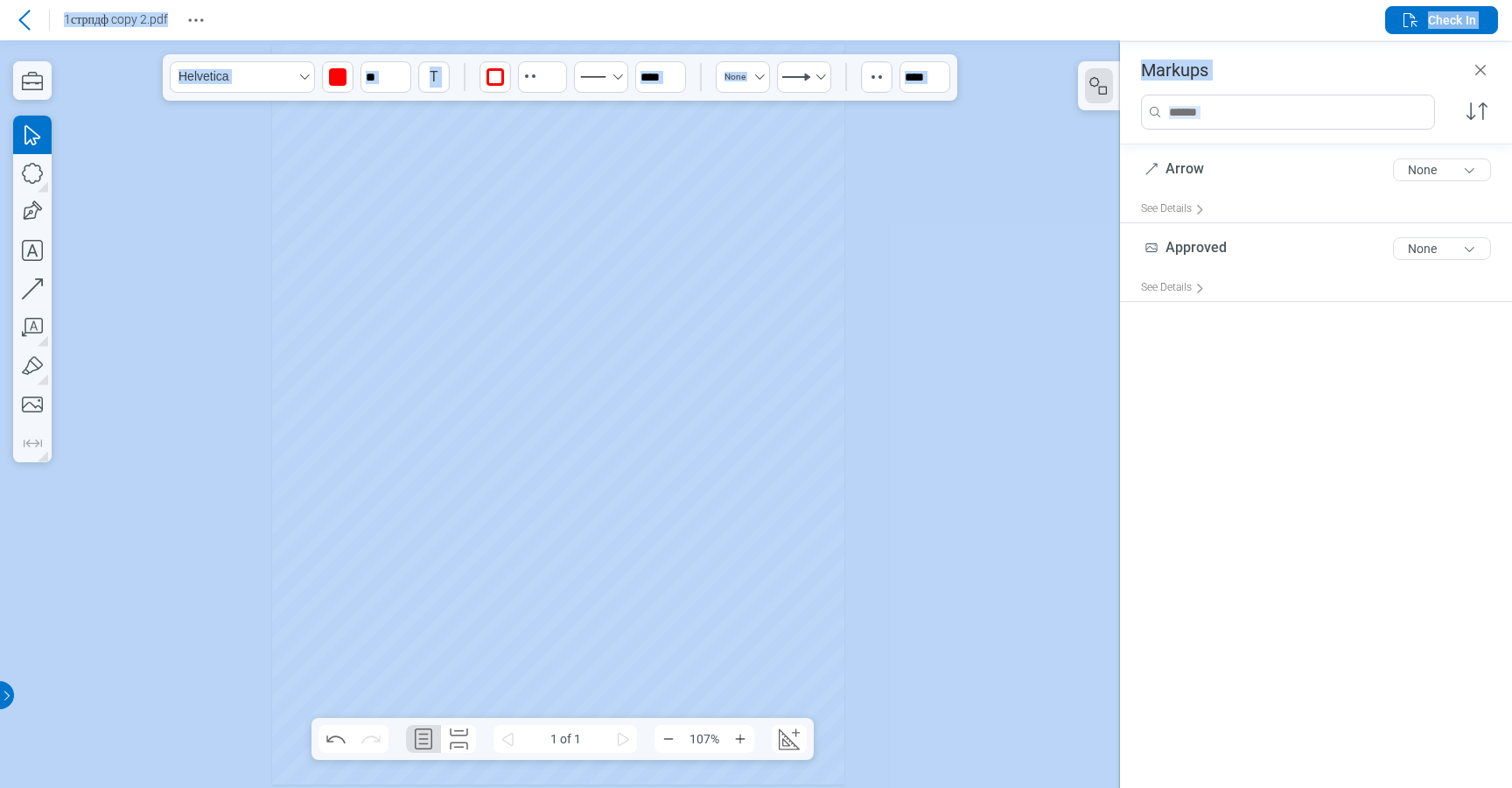
scroll to position [0, 0]
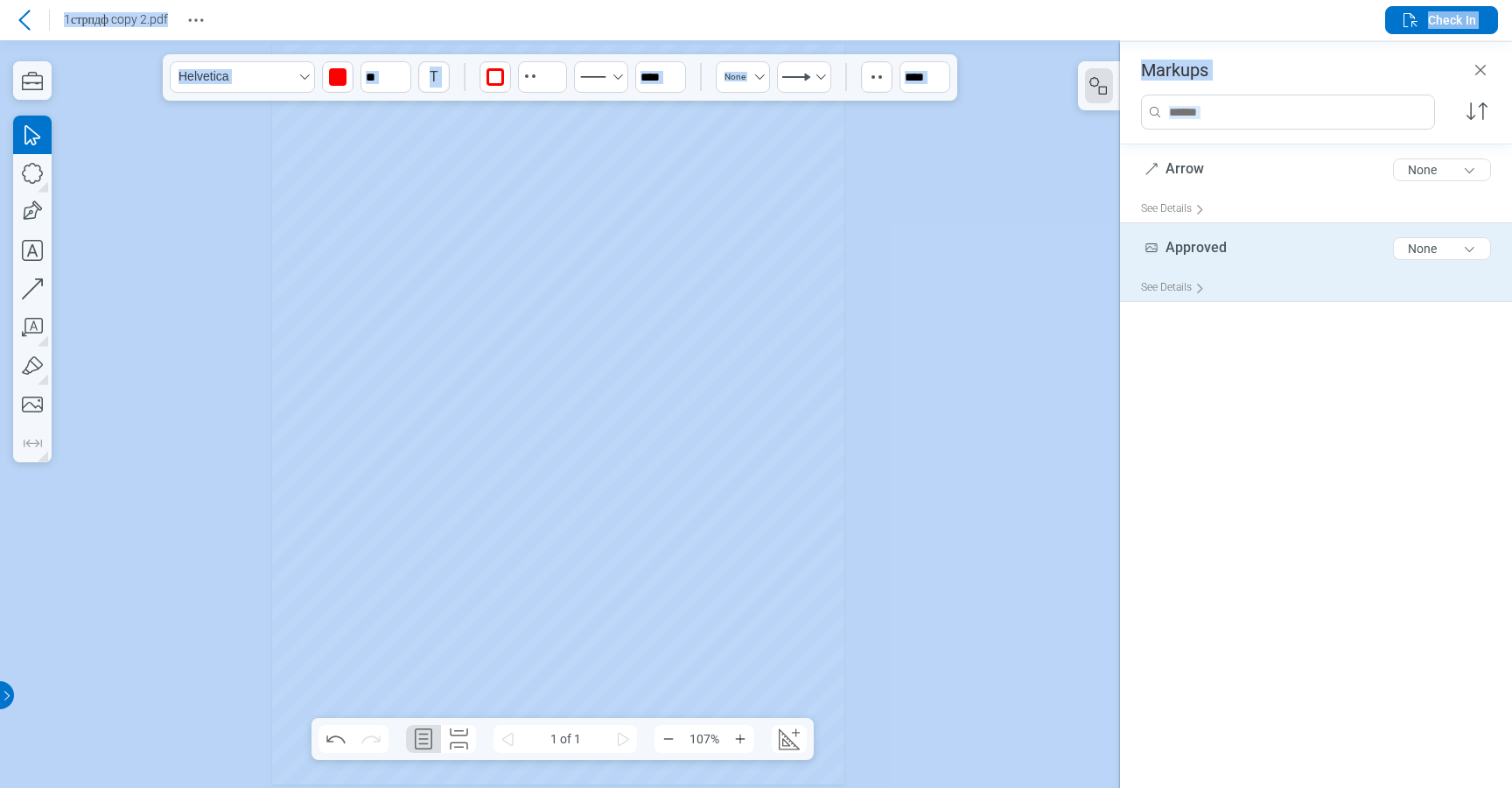
click at [1237, 249] on div "Approved 8 of 300 characters None" at bounding box center [1322, 251] width 364 height 44
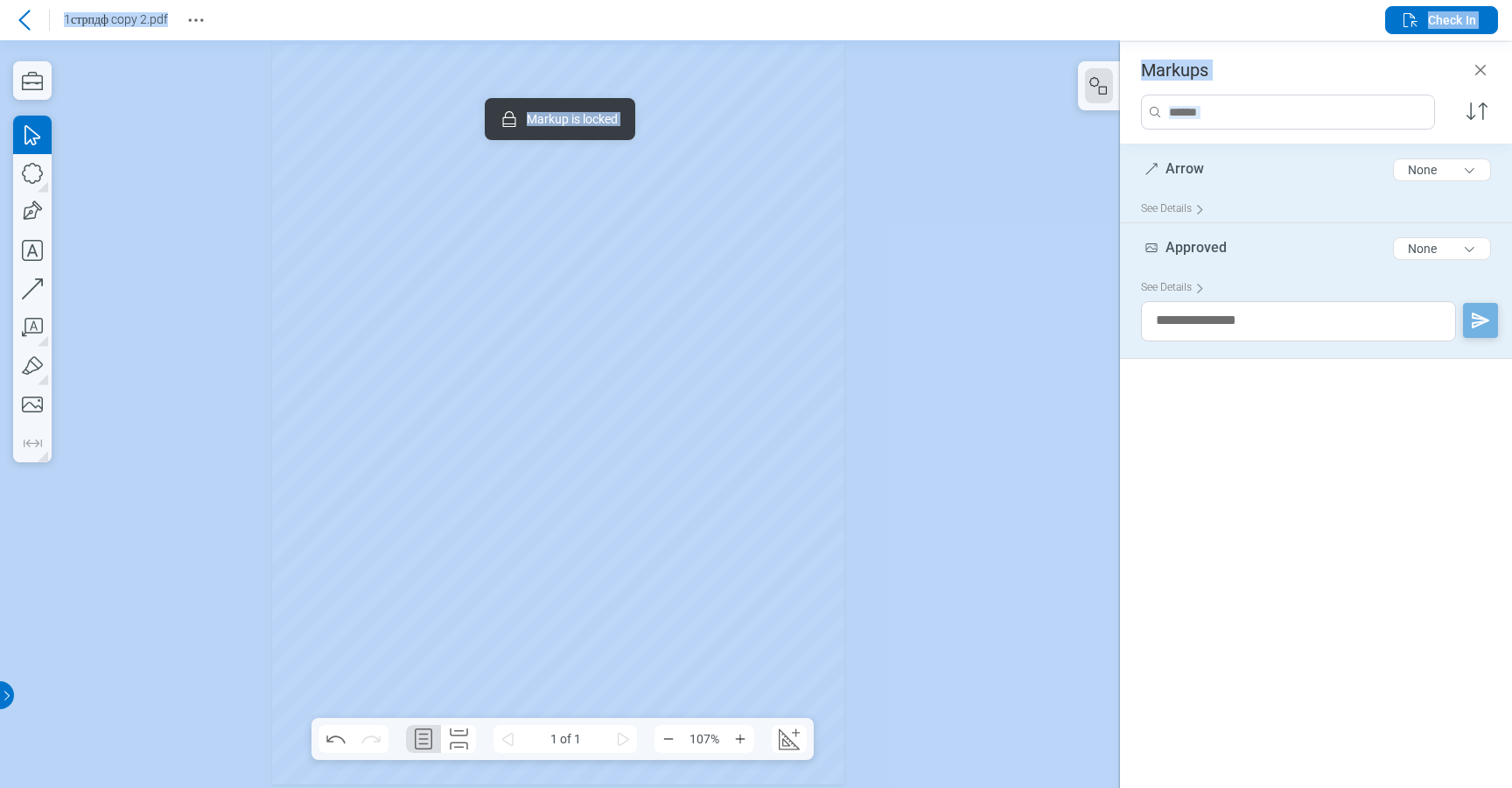
click at [1247, 182] on div "Arrow 5 of 300 characters None" at bounding box center [1322, 173] width 364 height 44
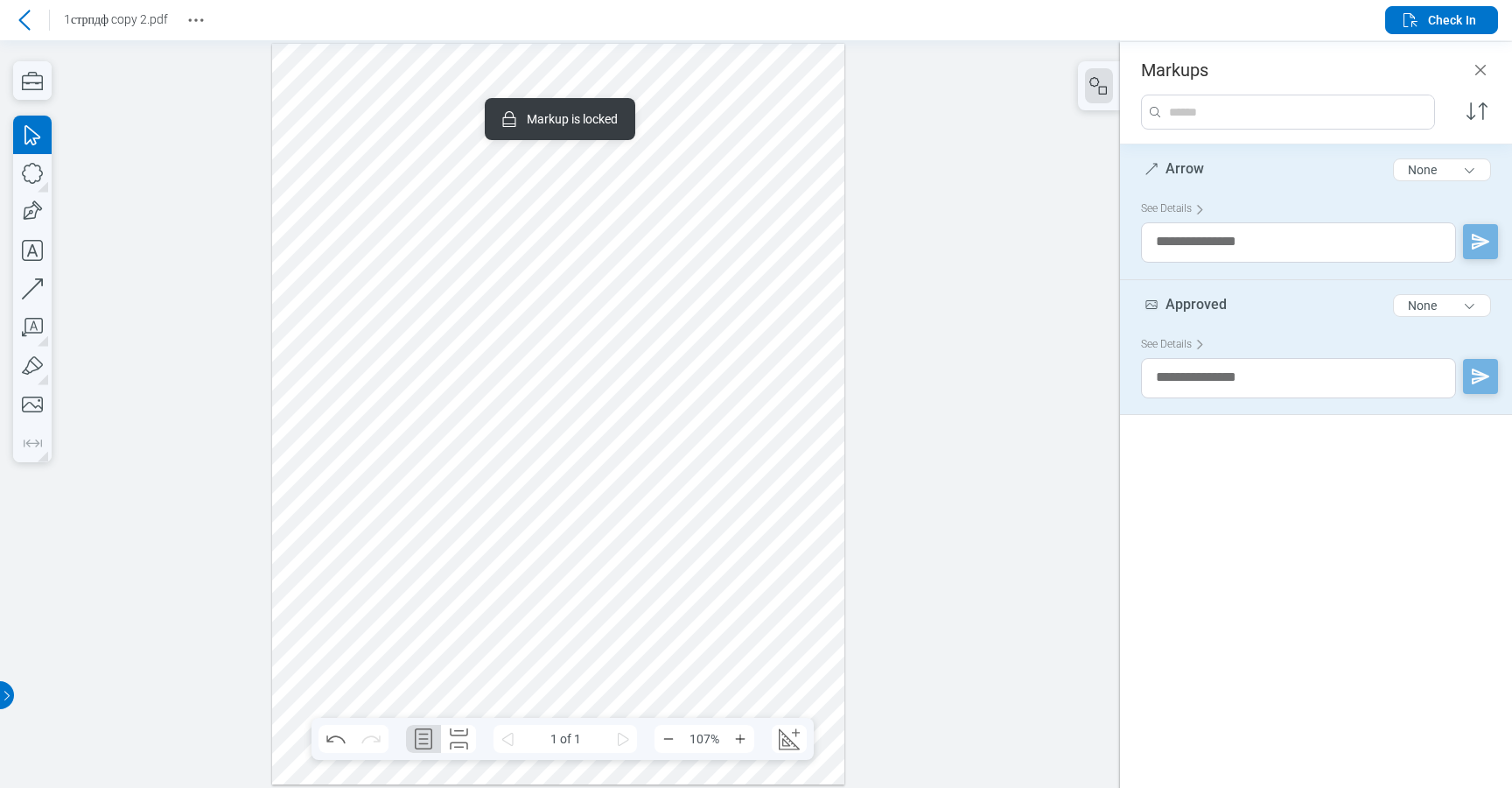
click at [1329, 561] on div "Arrow 5 of 300 characters None See Details Approved 8 of 300 characters None Se…" at bounding box center [1316, 457] width 392 height 626
click at [1307, 287] on div "Approved 8 of 300 characters None" at bounding box center [1322, 309] width 364 height 44
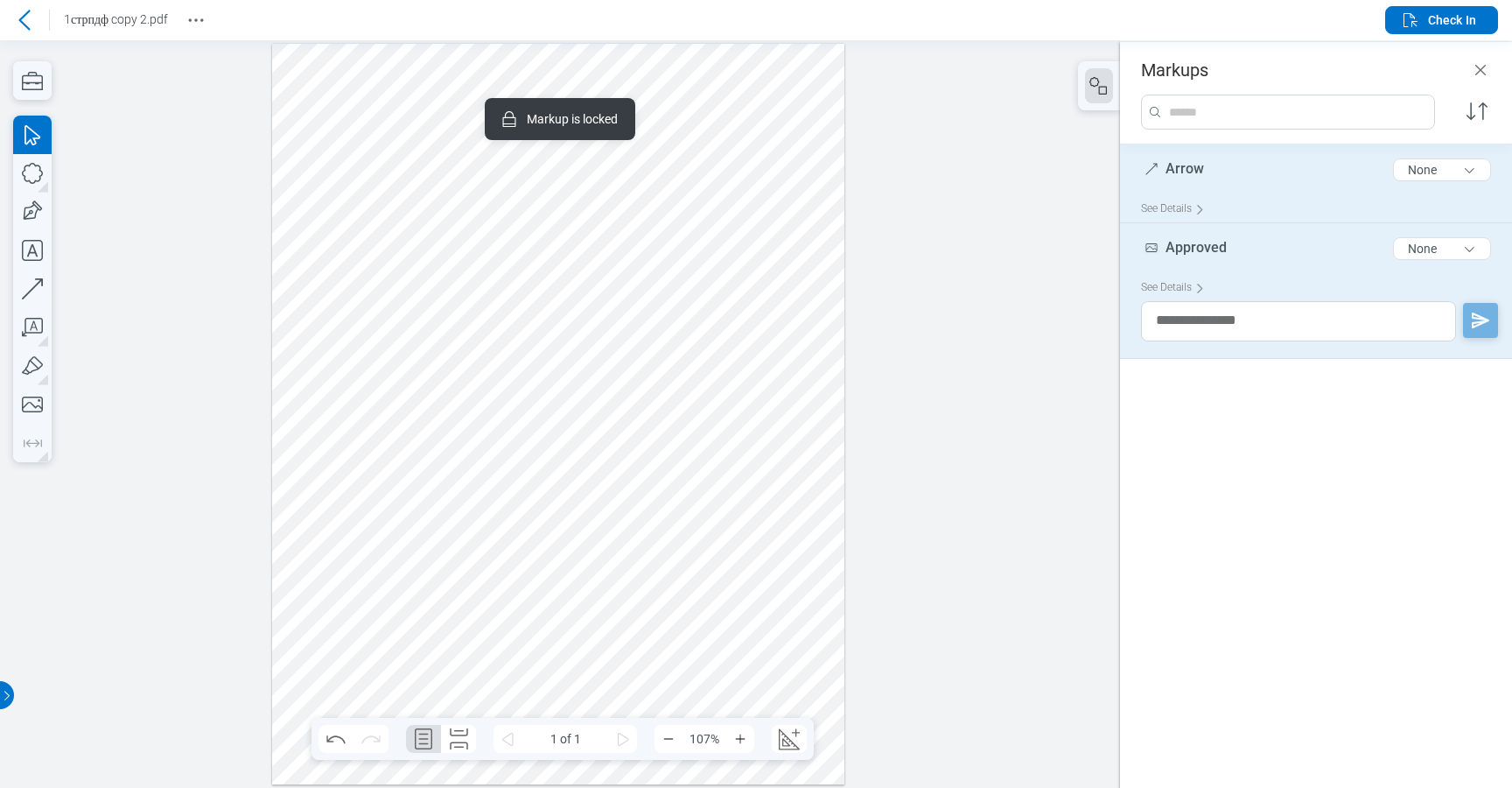
click at [1289, 193] on div "Arrow 5 of 300 characters None" at bounding box center [1322, 173] width 364 height 44
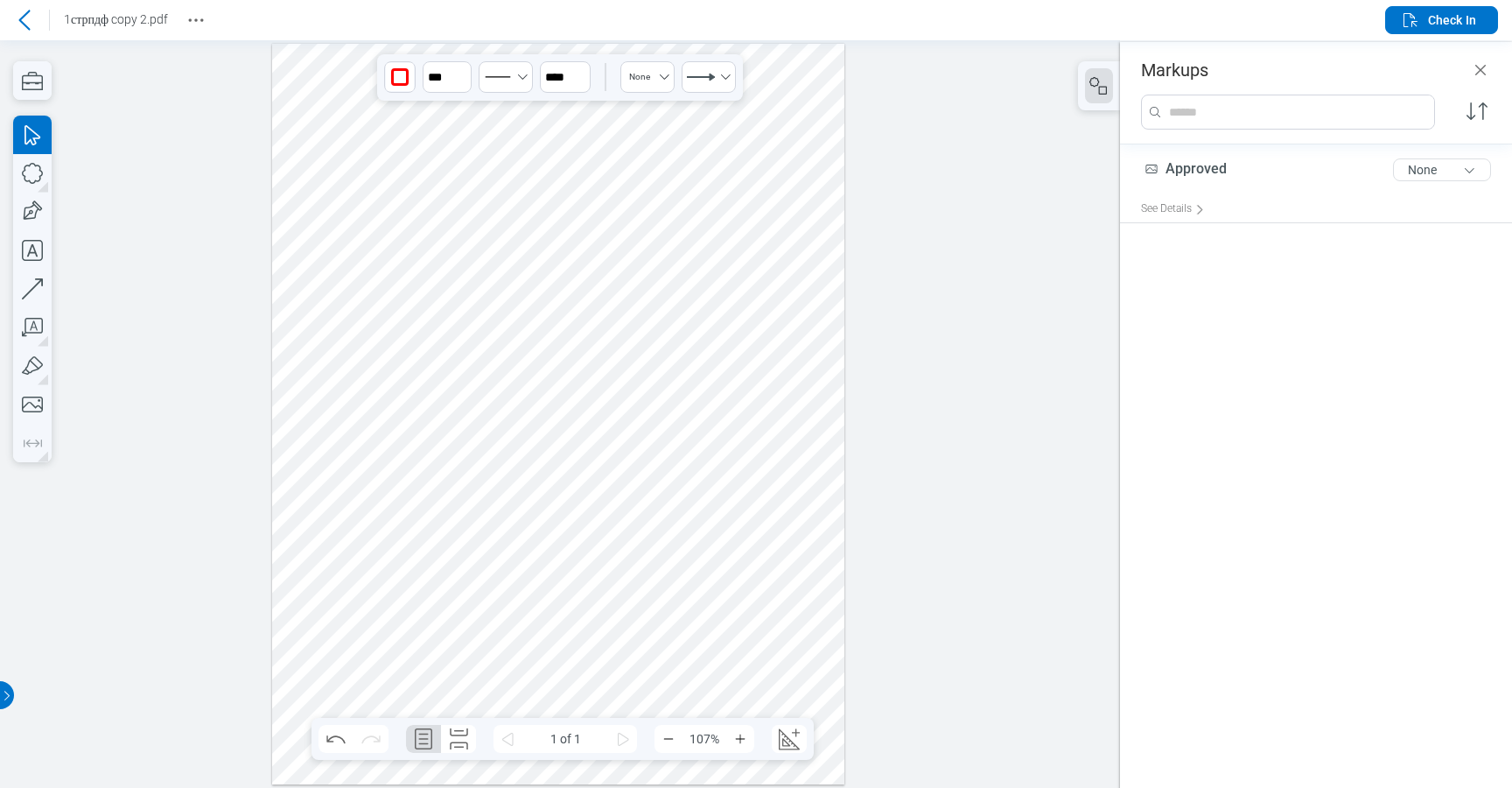
click at [1302, 193] on div "Approved 8 of 300 characters None" at bounding box center [1322, 173] width 364 height 44
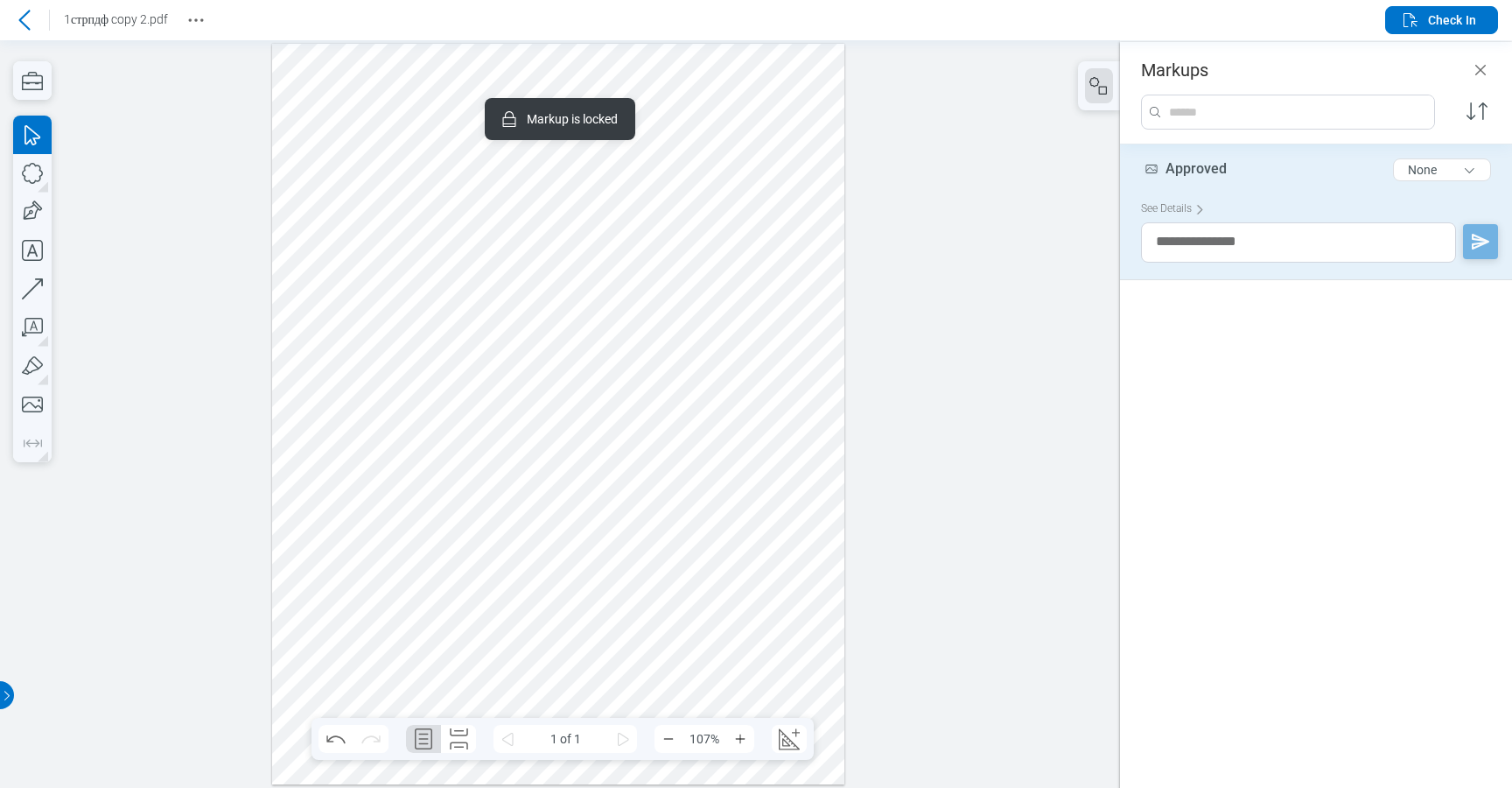
click at [1270, 347] on div "Approved 8 of 300 characters None See Details" at bounding box center [1316, 457] width 392 height 626
click at [1483, 80] on icon "Close" at bounding box center [1480, 70] width 21 height 21
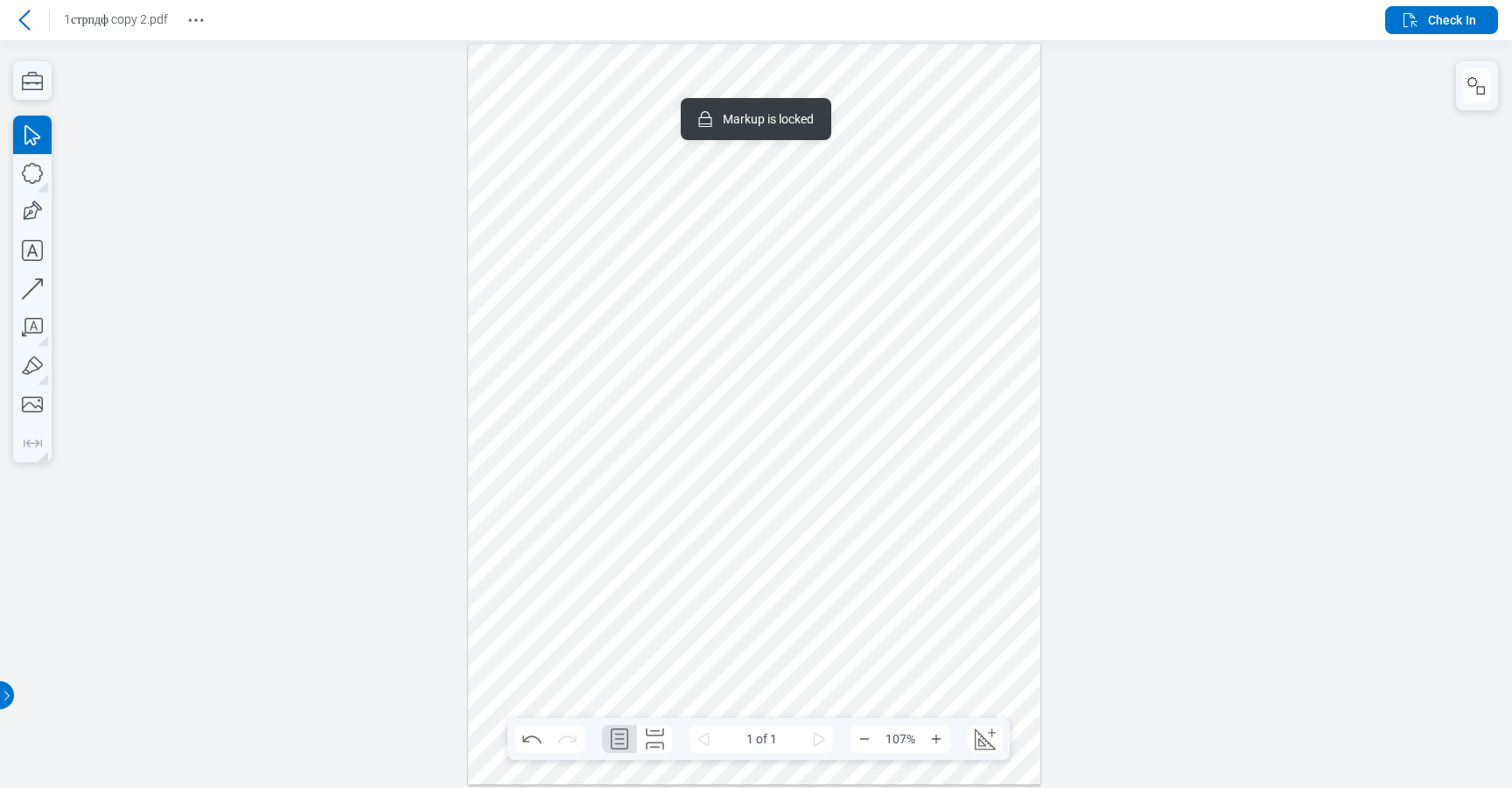
click at [989, 326] on div at bounding box center [755, 413] width 572 height 741
click at [1481, 81] on icon "button" at bounding box center [1476, 85] width 21 height 21
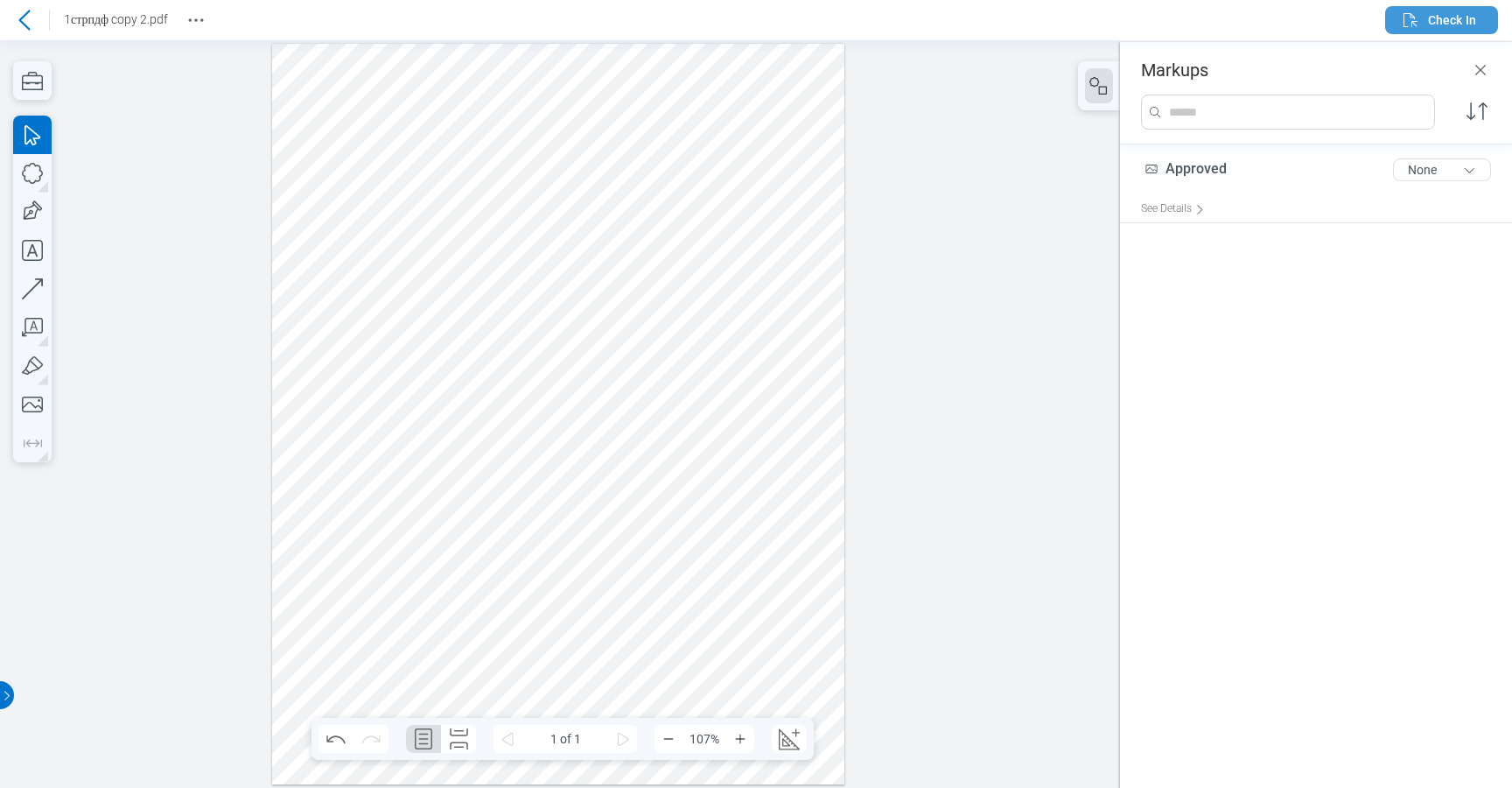
click at [1446, 16] on span "Check In" at bounding box center [1452, 21] width 48 height 18
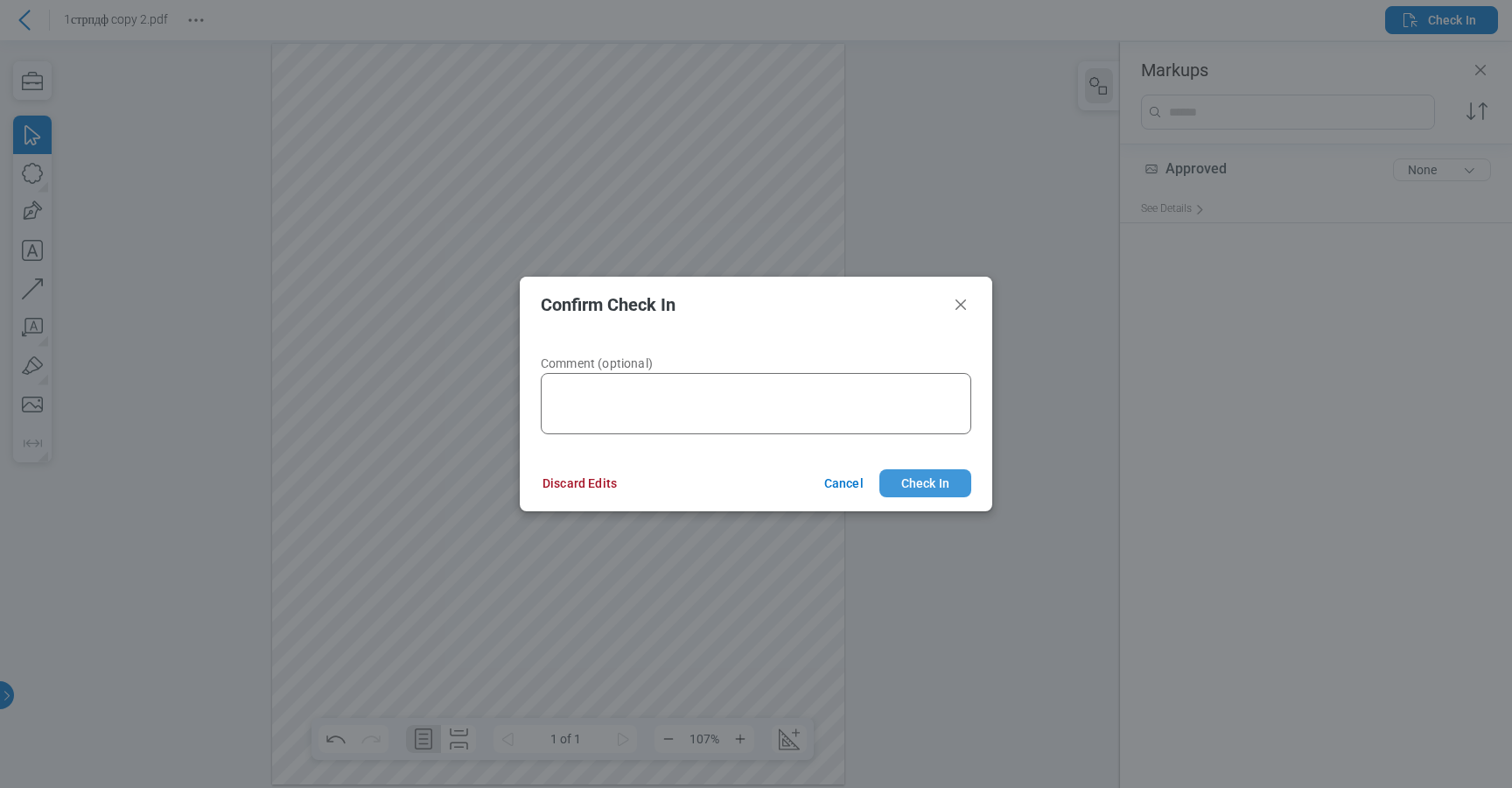
click at [921, 480] on button "Check In" at bounding box center [925, 483] width 92 height 28
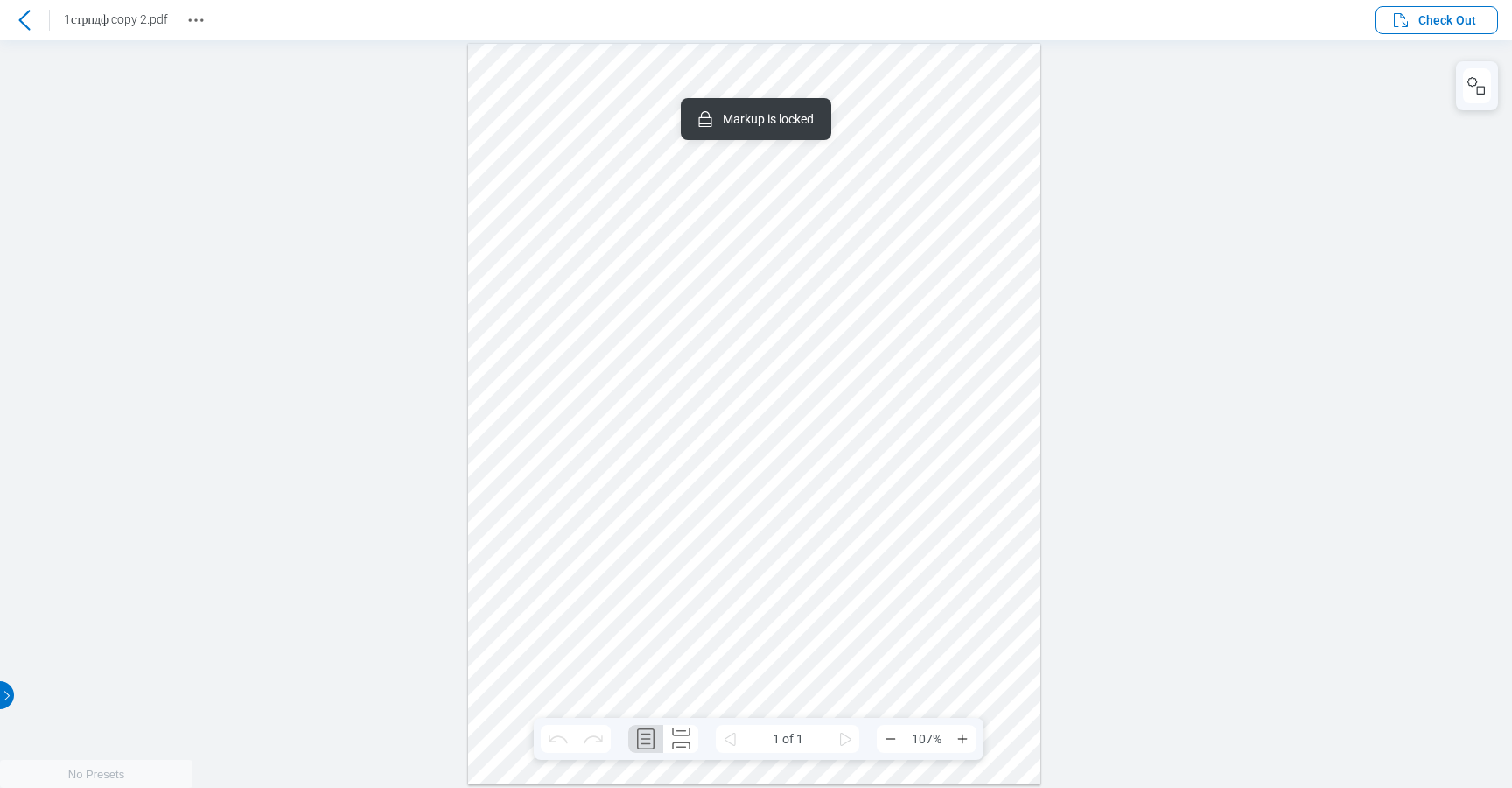
click at [756, 296] on div at bounding box center [755, 413] width 572 height 741
click at [1475, 73] on button "button" at bounding box center [1476, 85] width 28 height 35
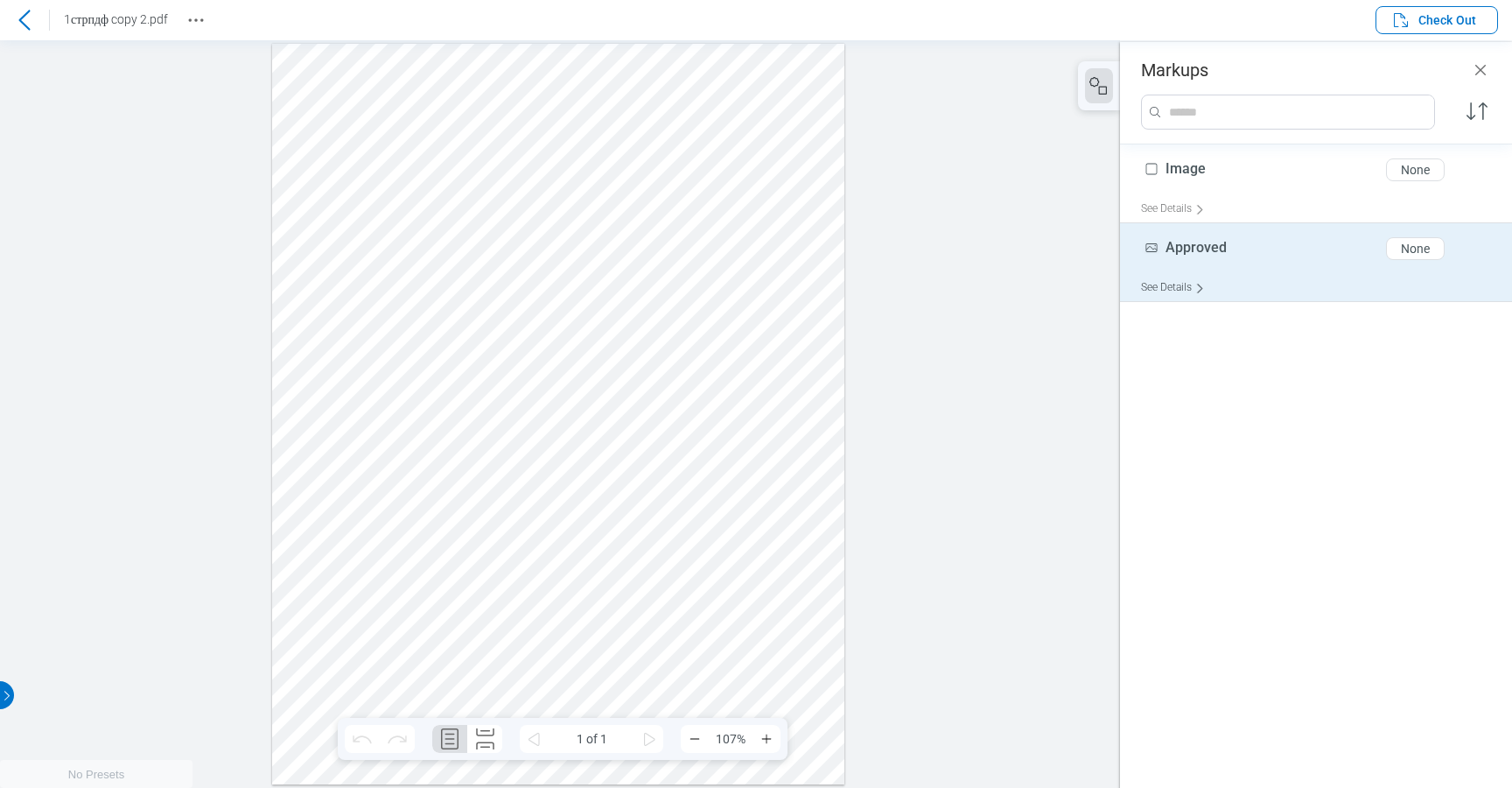
click at [1175, 286] on div "See Details" at bounding box center [1176, 287] width 71 height 27
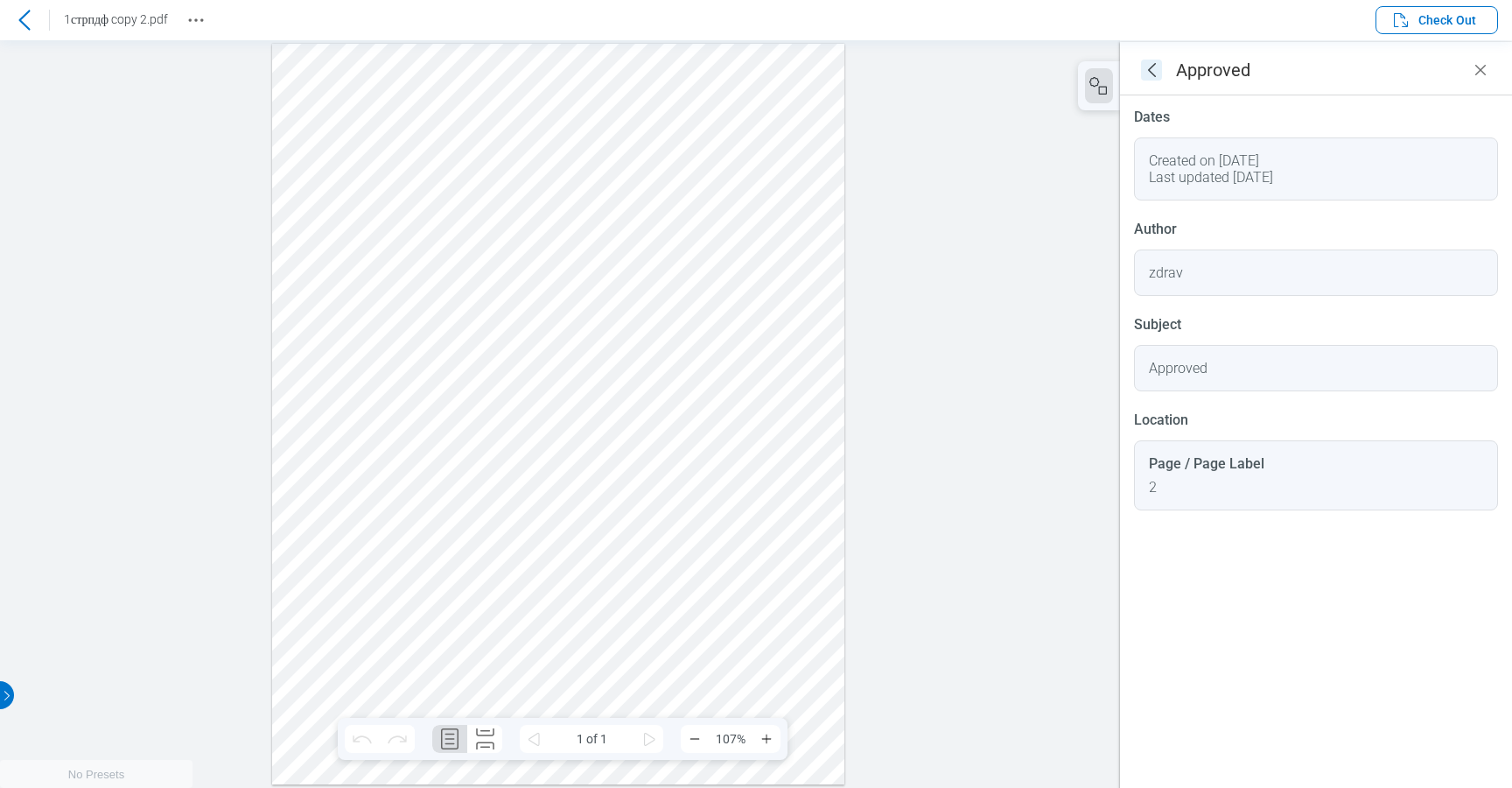
click at [1152, 70] on icon "goBack" at bounding box center [1151, 70] width 21 height 21
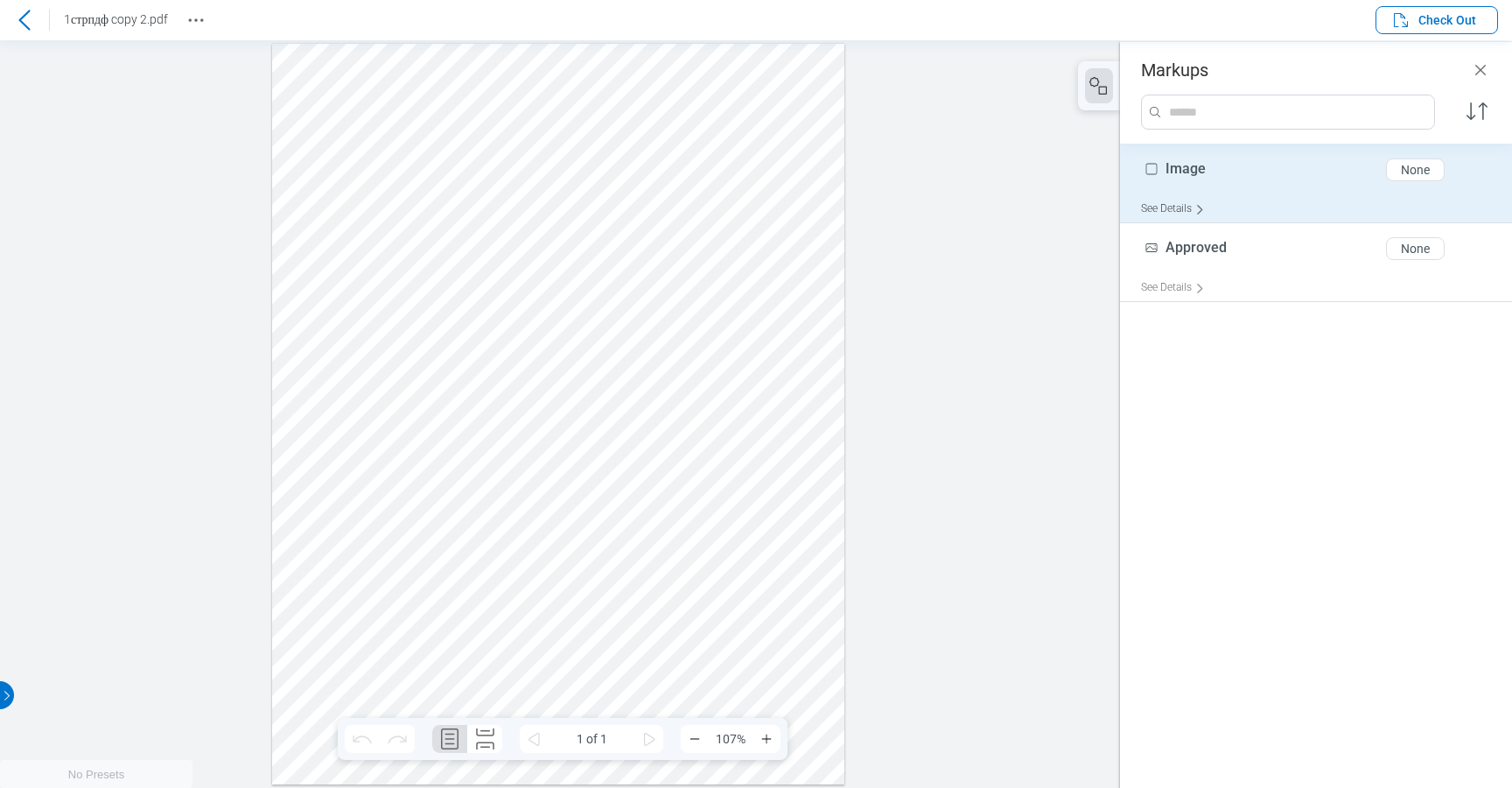
click at [1182, 213] on div "See Details" at bounding box center [1176, 208] width 71 height 27
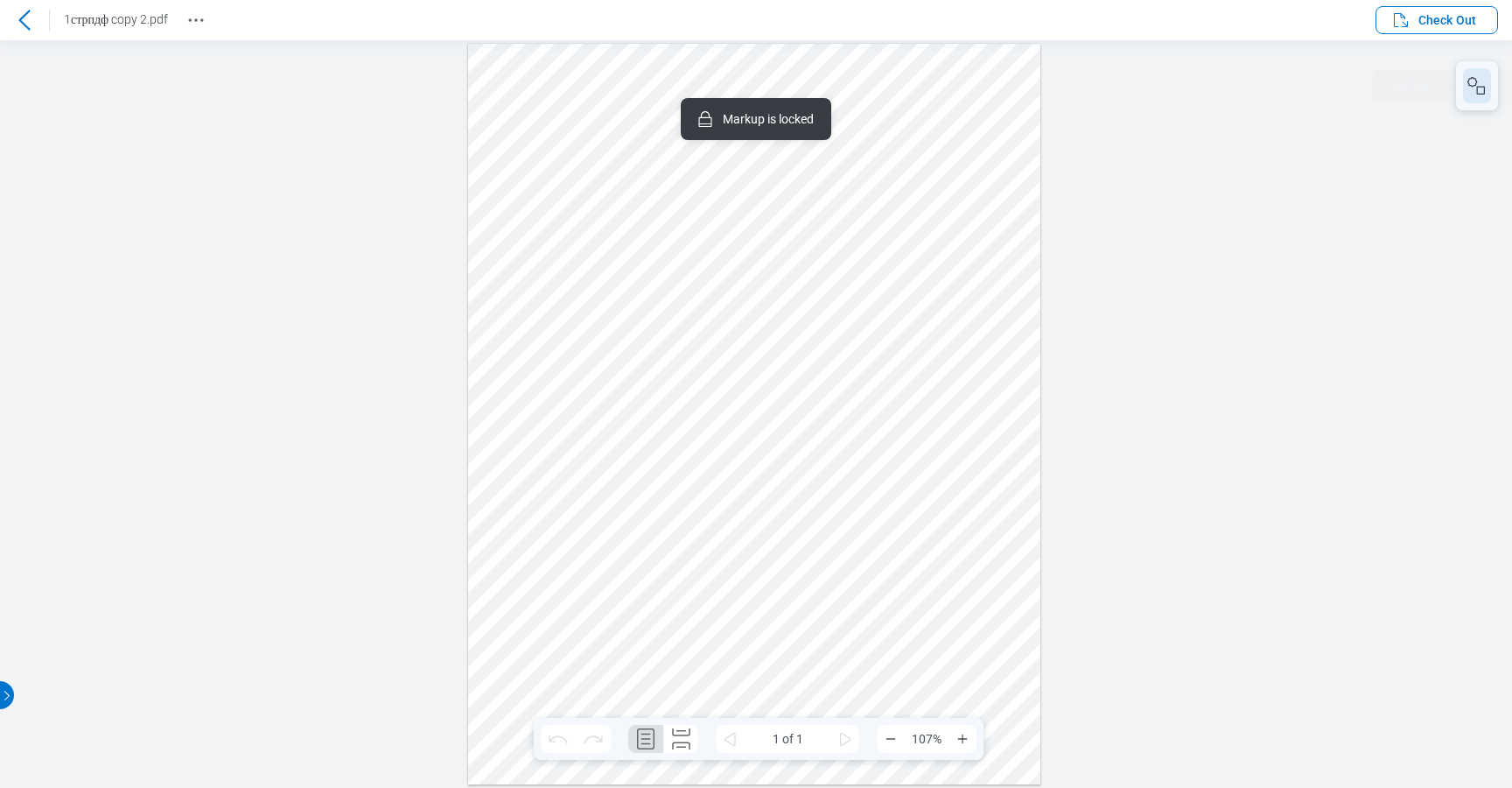
click at [1475, 80] on icon "button" at bounding box center [1476, 85] width 21 height 21
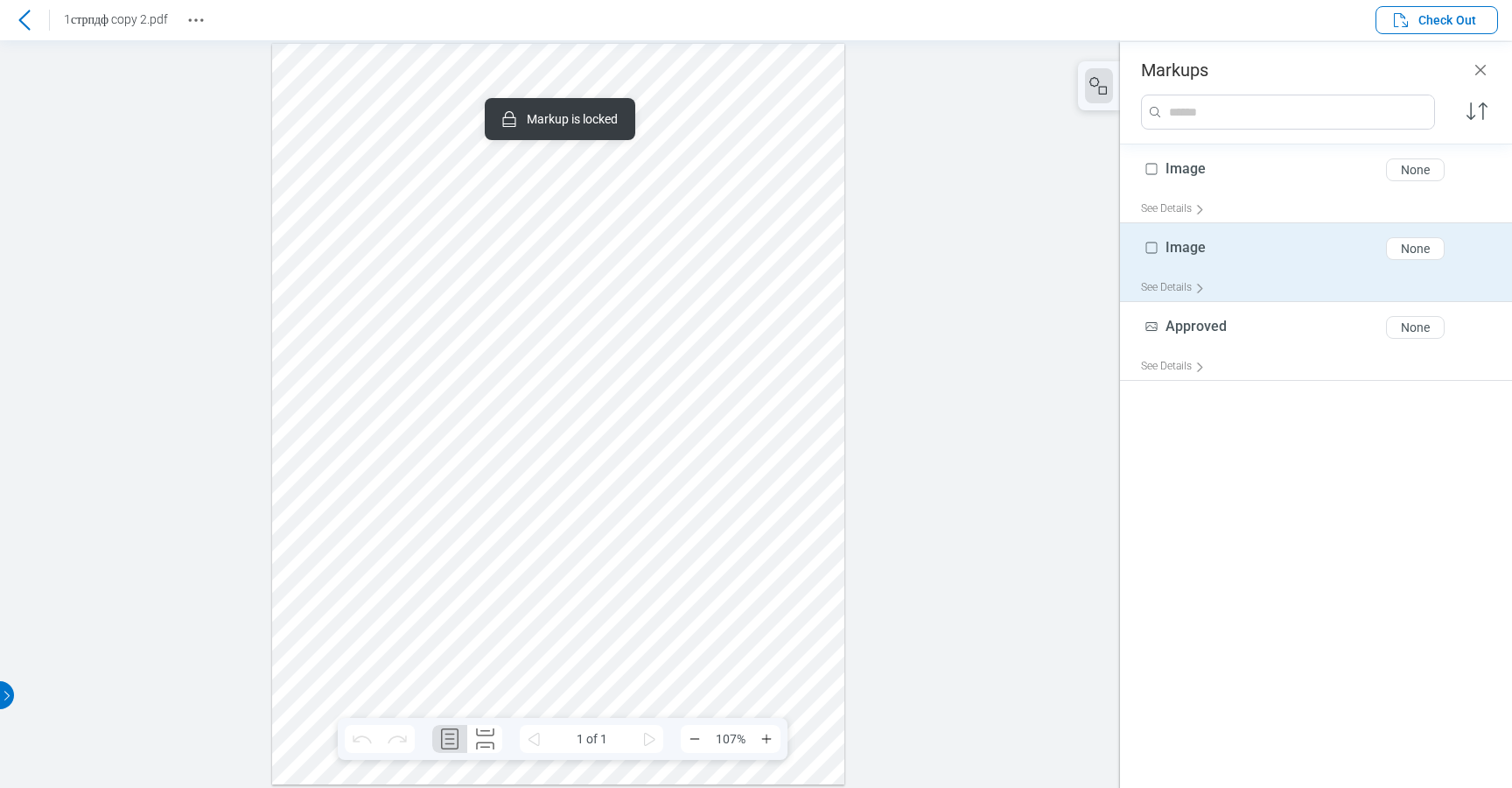
click at [721, 577] on div at bounding box center [558, 413] width 572 height 741
click at [1173, 291] on div "See Details" at bounding box center [1176, 287] width 71 height 27
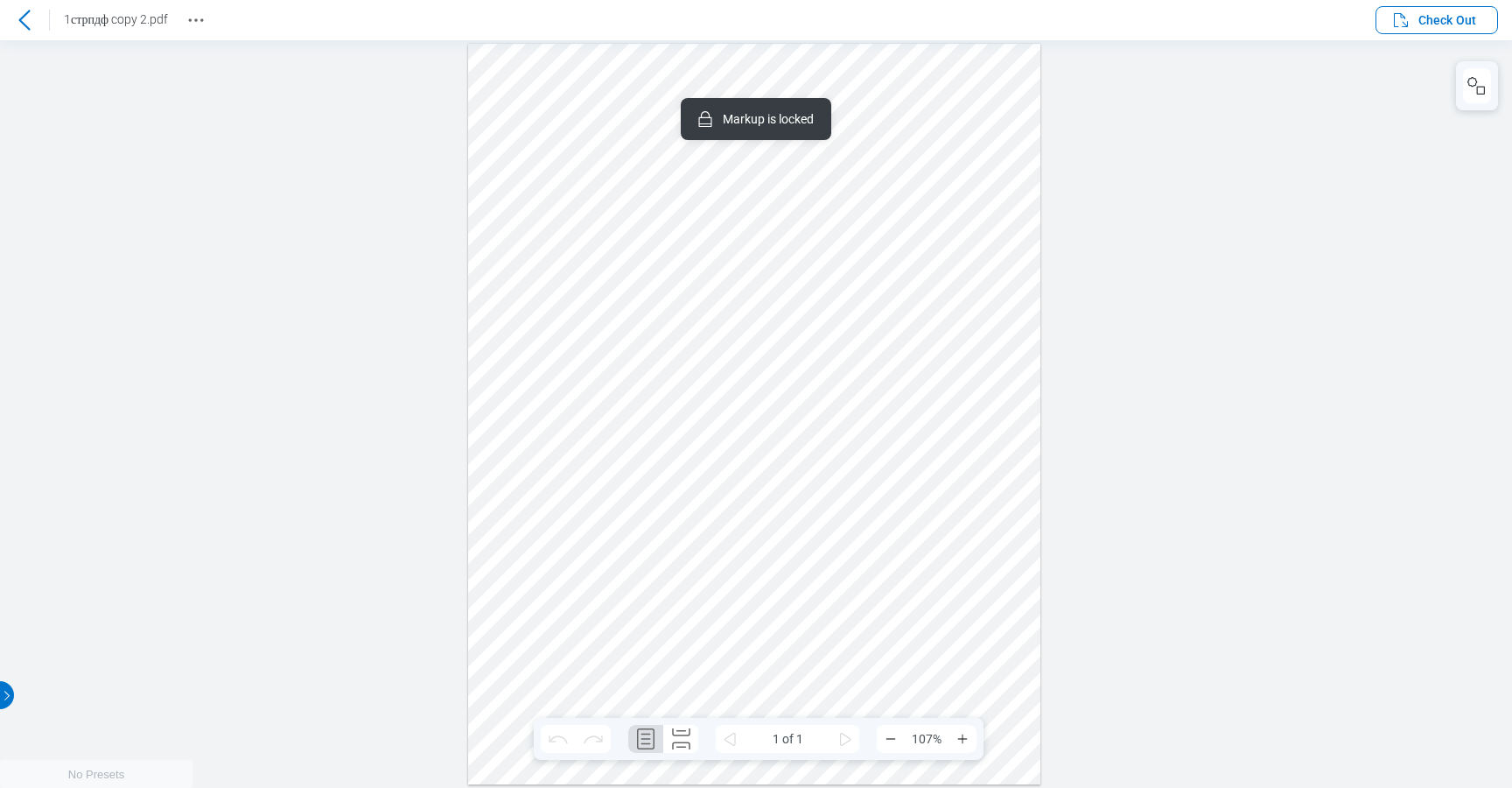
click at [996, 243] on div at bounding box center [755, 413] width 572 height 741
click at [929, 366] on div at bounding box center [755, 413] width 572 height 741
click at [691, 534] on div at bounding box center [755, 413] width 572 height 741
click at [702, 262] on div at bounding box center [755, 413] width 572 height 741
click at [699, 444] on div at bounding box center [755, 413] width 572 height 741
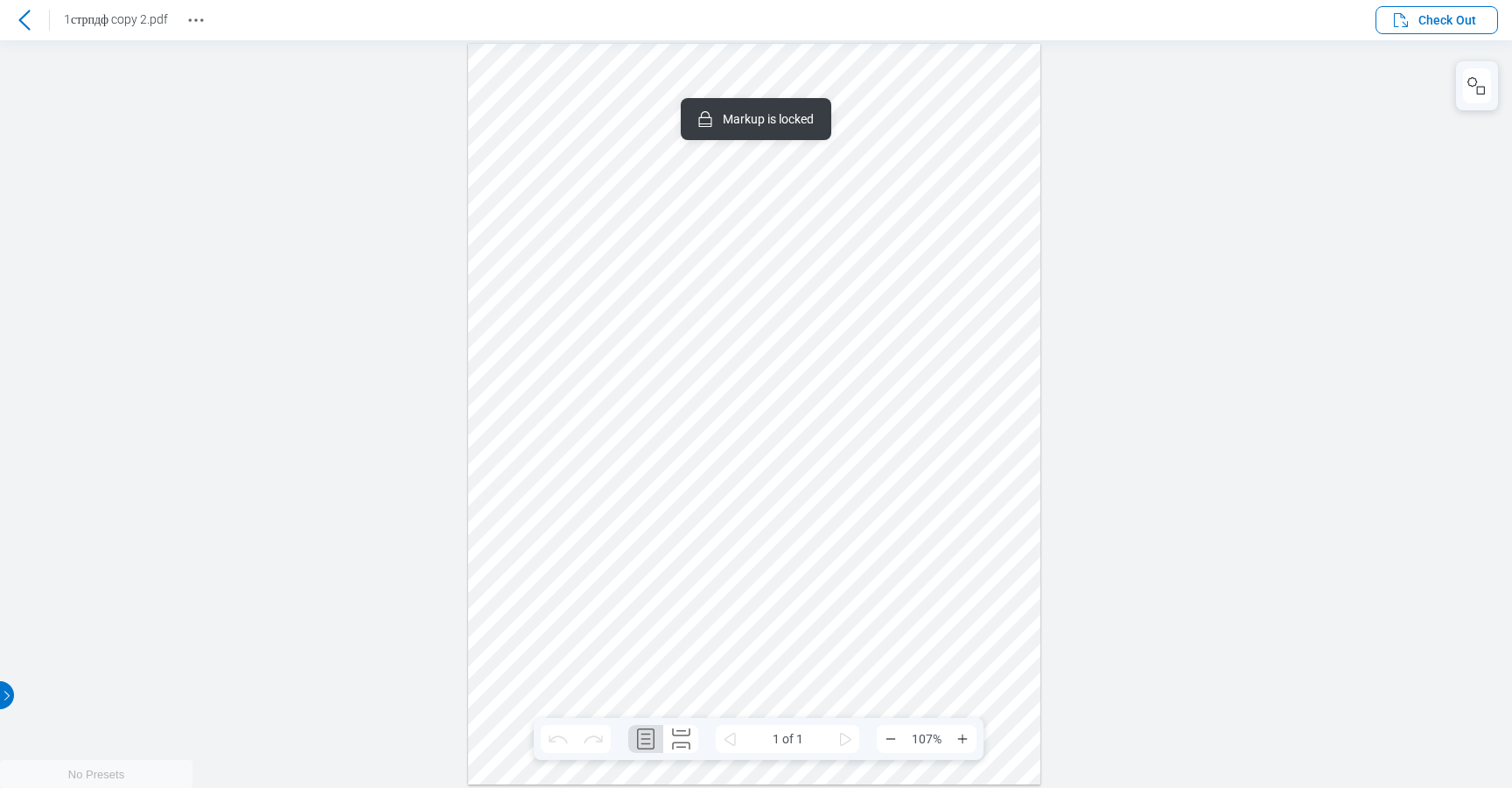
click at [689, 247] on div at bounding box center [755, 413] width 572 height 741
click at [983, 206] on div at bounding box center [755, 413] width 572 height 741
click at [818, 284] on div at bounding box center [755, 413] width 572 height 741
click at [1481, 86] on rect "button" at bounding box center [1481, 89] width 8 height 8
click at [1497, 76] on div at bounding box center [1476, 86] width 42 height 49
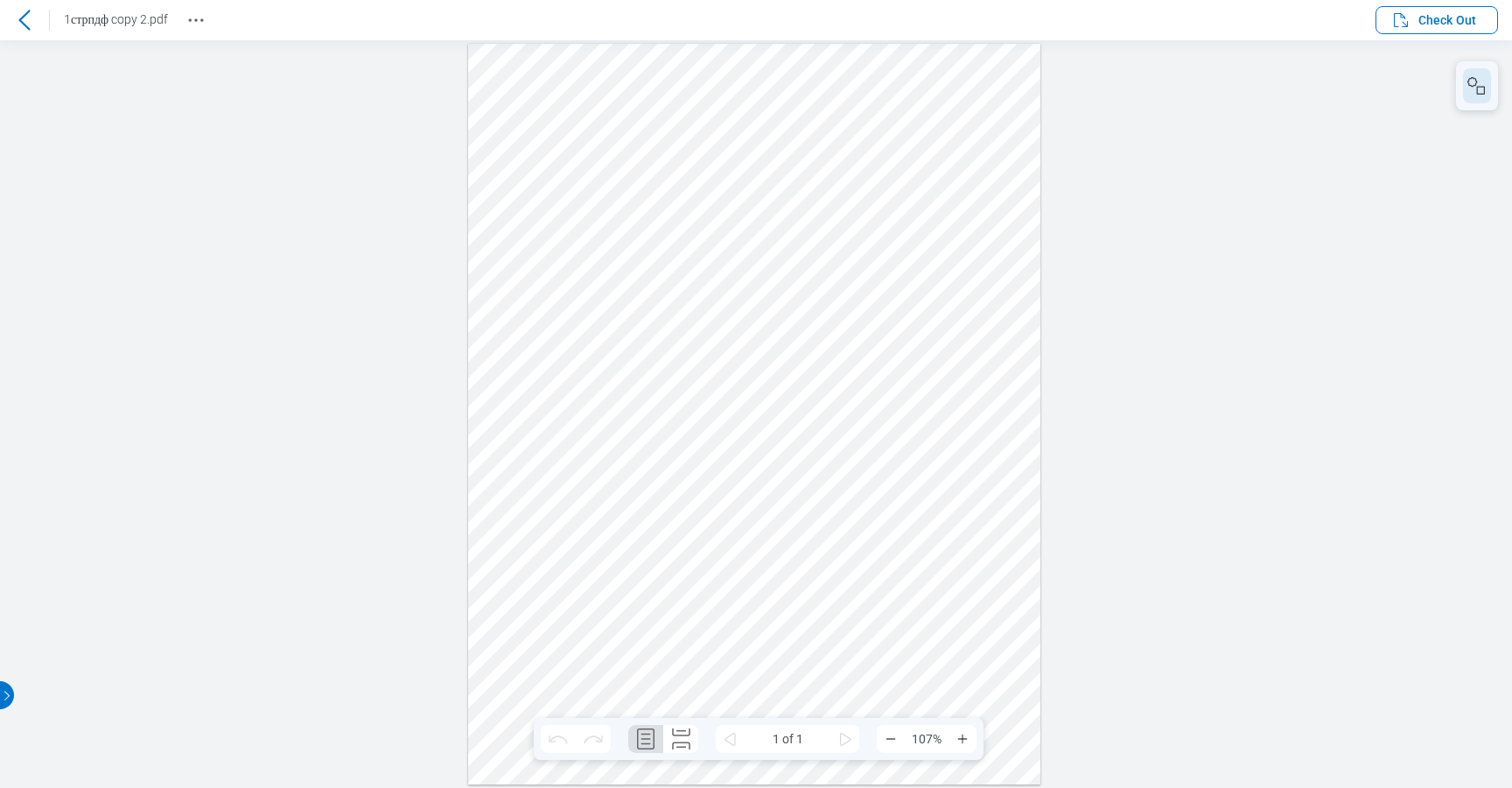
click at [1482, 87] on rect "button" at bounding box center [1481, 89] width 8 height 8
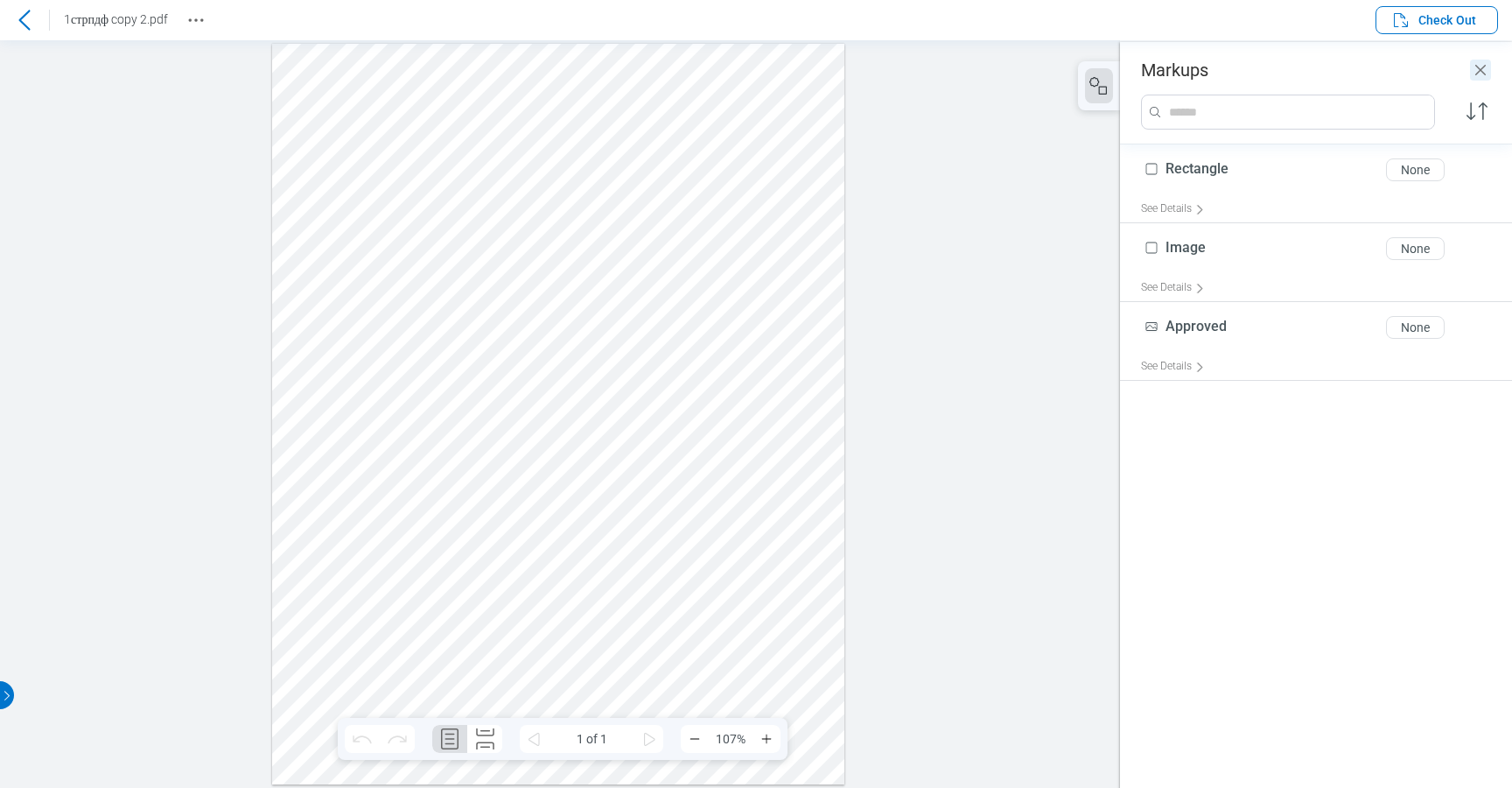
click at [1479, 70] on icon "Close" at bounding box center [1480, 70] width 21 height 21
